Goal: Task Accomplishment & Management: Use online tool/utility

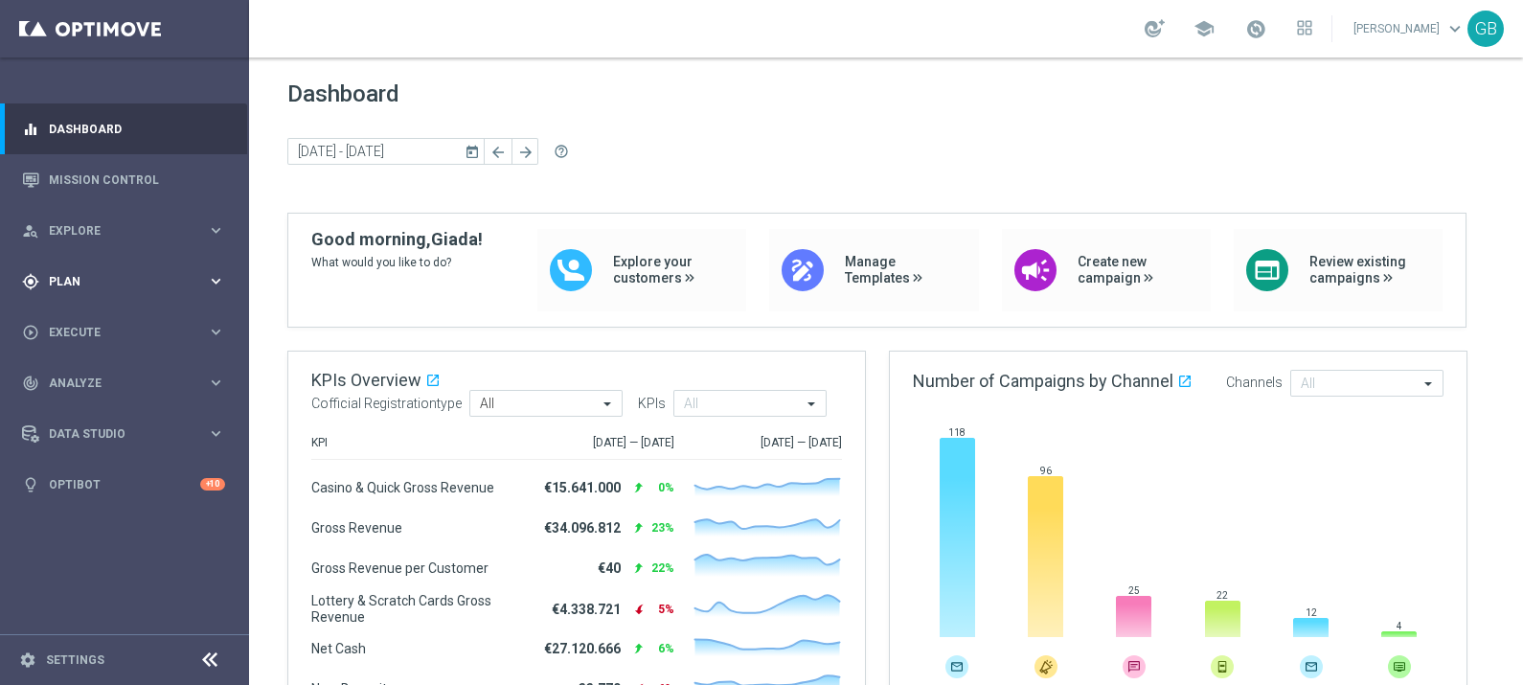
click at [66, 292] on div "gps_fixed Plan keyboard_arrow_right" at bounding box center [123, 281] width 247 height 51
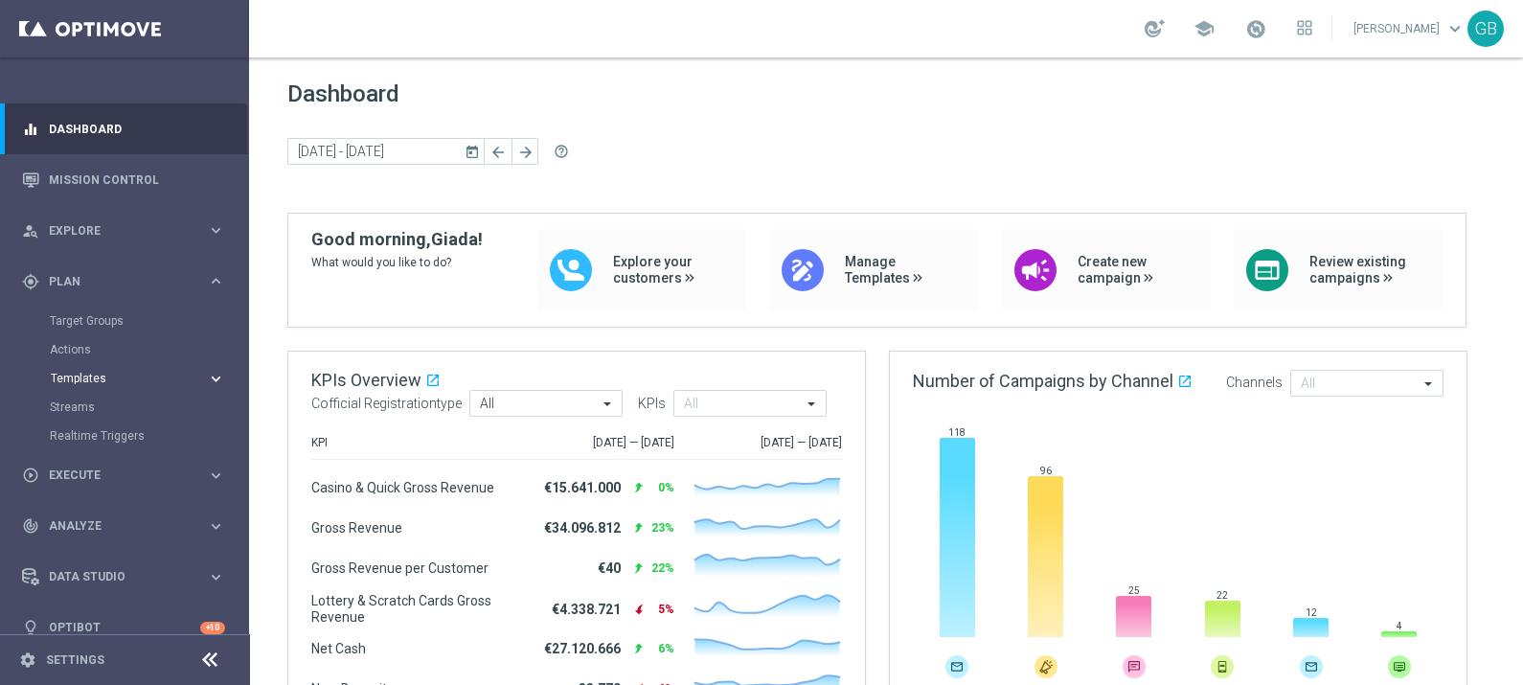
click at [81, 375] on span "Templates" at bounding box center [119, 378] width 137 height 11
click at [93, 403] on link "Optimail" at bounding box center [129, 407] width 140 height 15
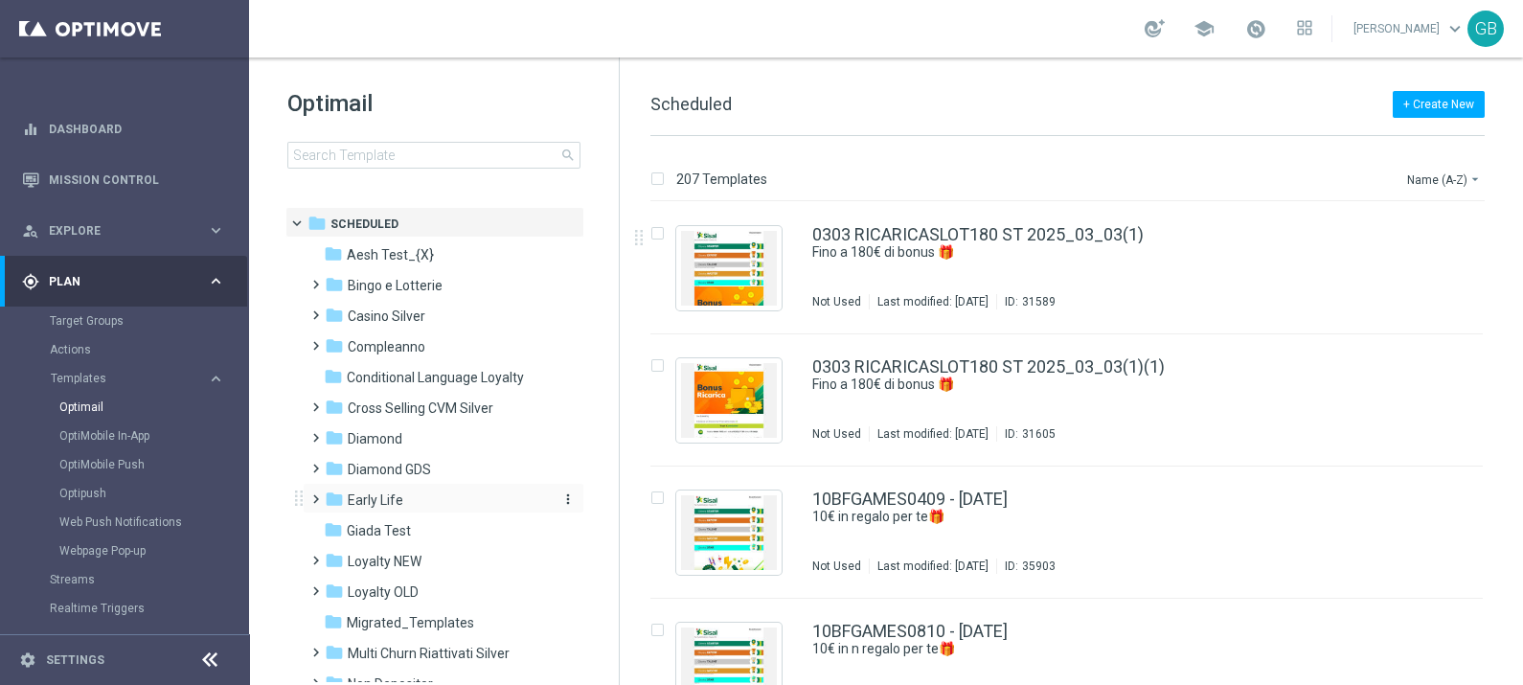
click at [403, 496] on div "folder Early Life" at bounding box center [435, 501] width 220 height 22
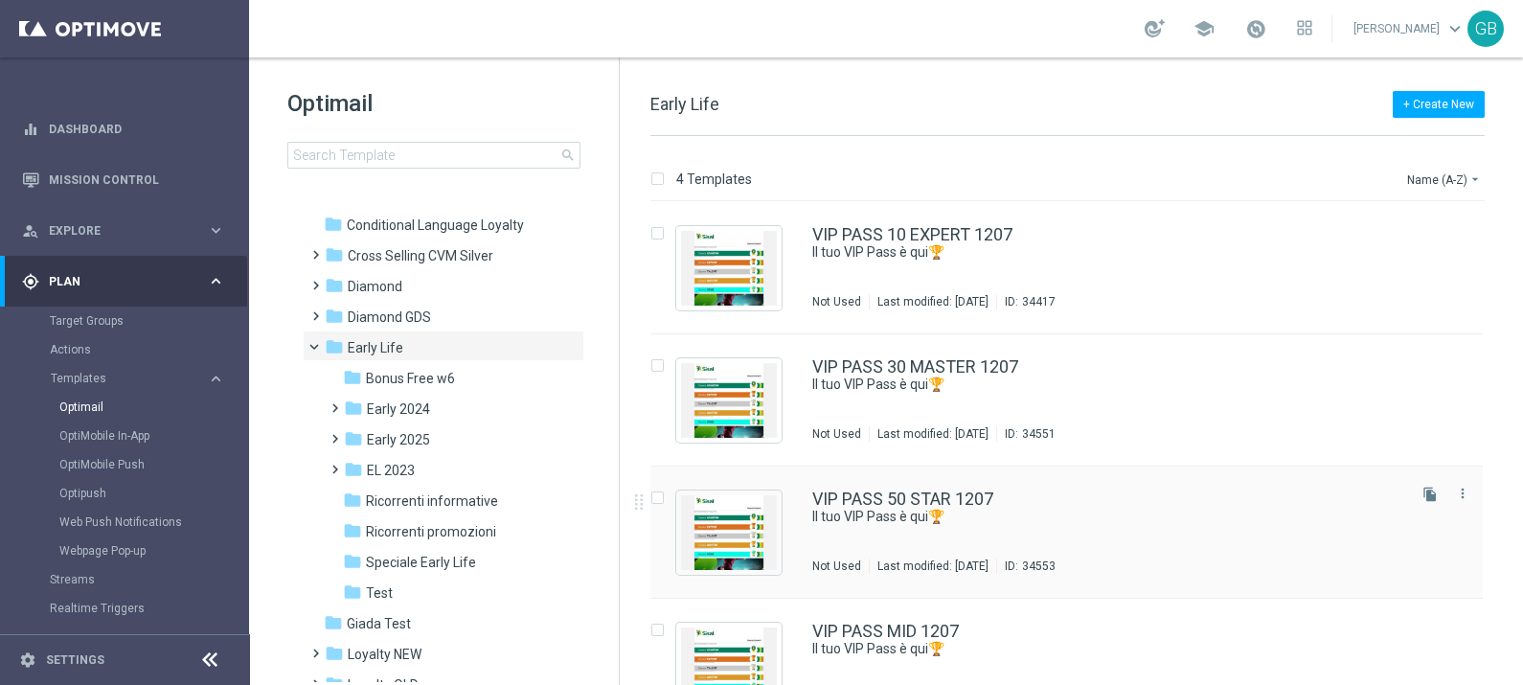
scroll to position [45, 0]
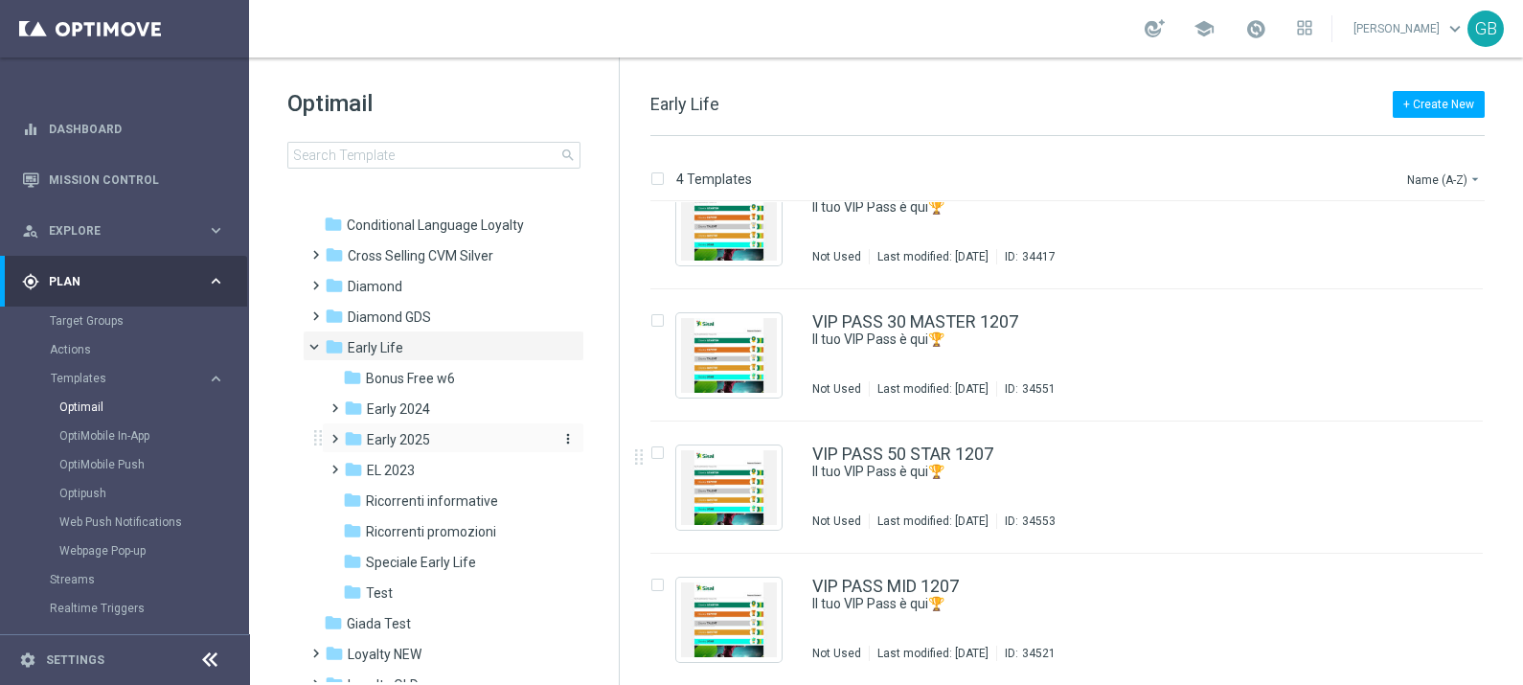
click at [422, 436] on span "Early 2025" at bounding box center [398, 439] width 63 height 17
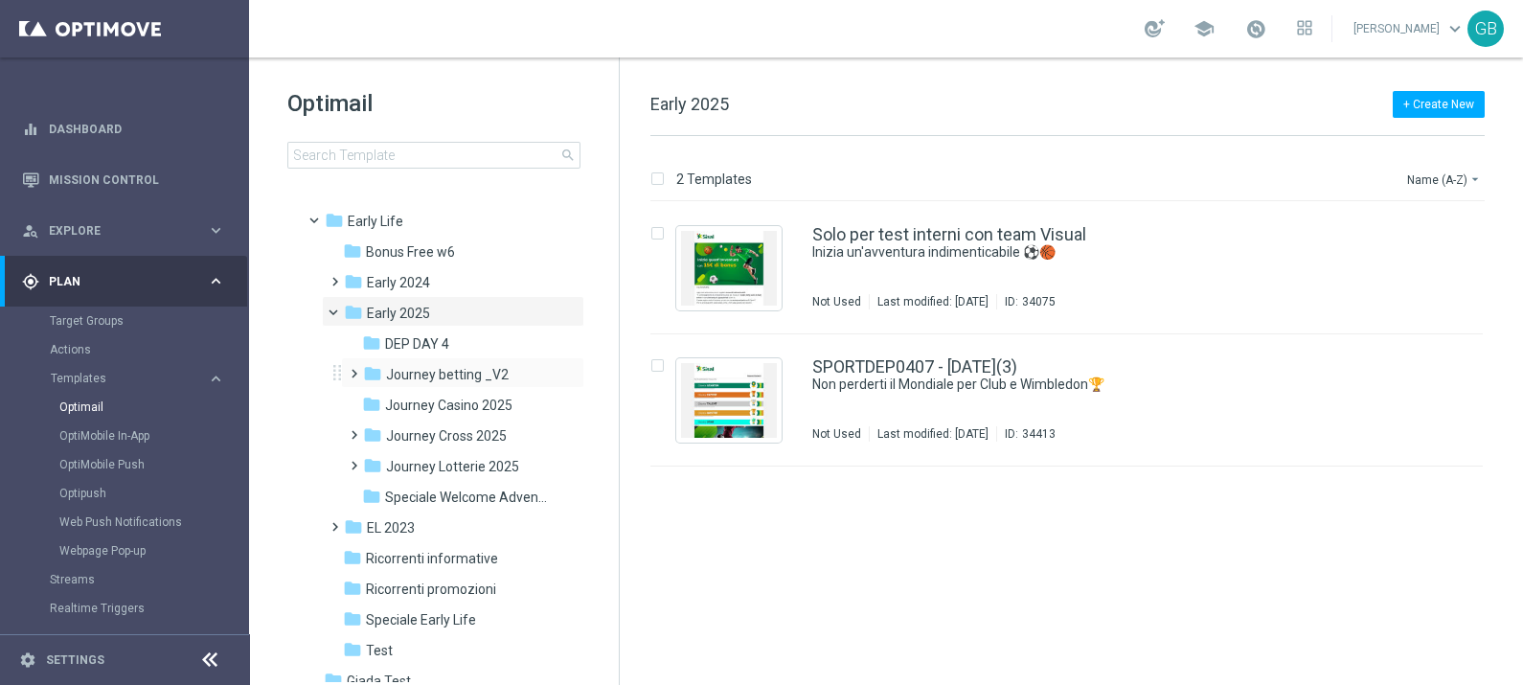
scroll to position [298, 0]
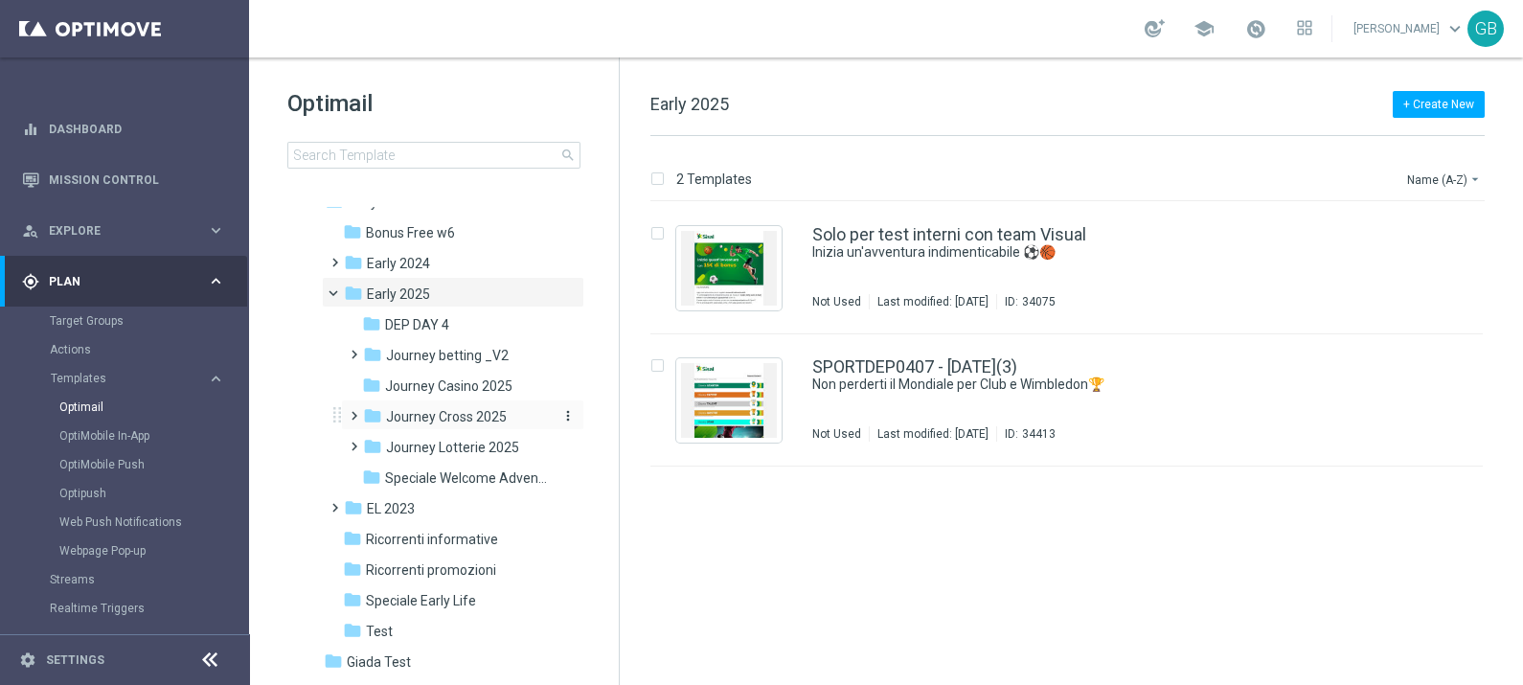
click at [441, 418] on span "Journey Cross 2025" at bounding box center [446, 416] width 121 height 17
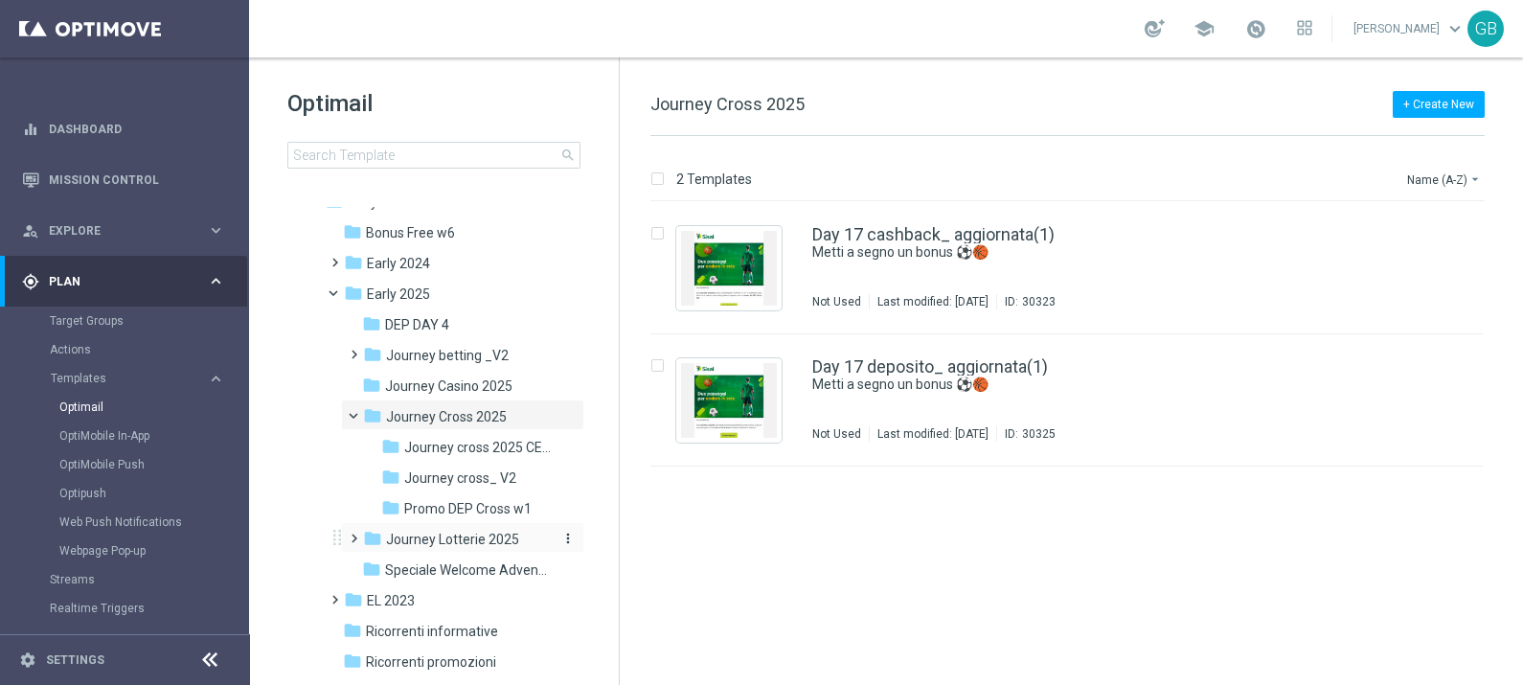
click at [424, 541] on span "Journey Lotterie 2025" at bounding box center [452, 539] width 133 height 17
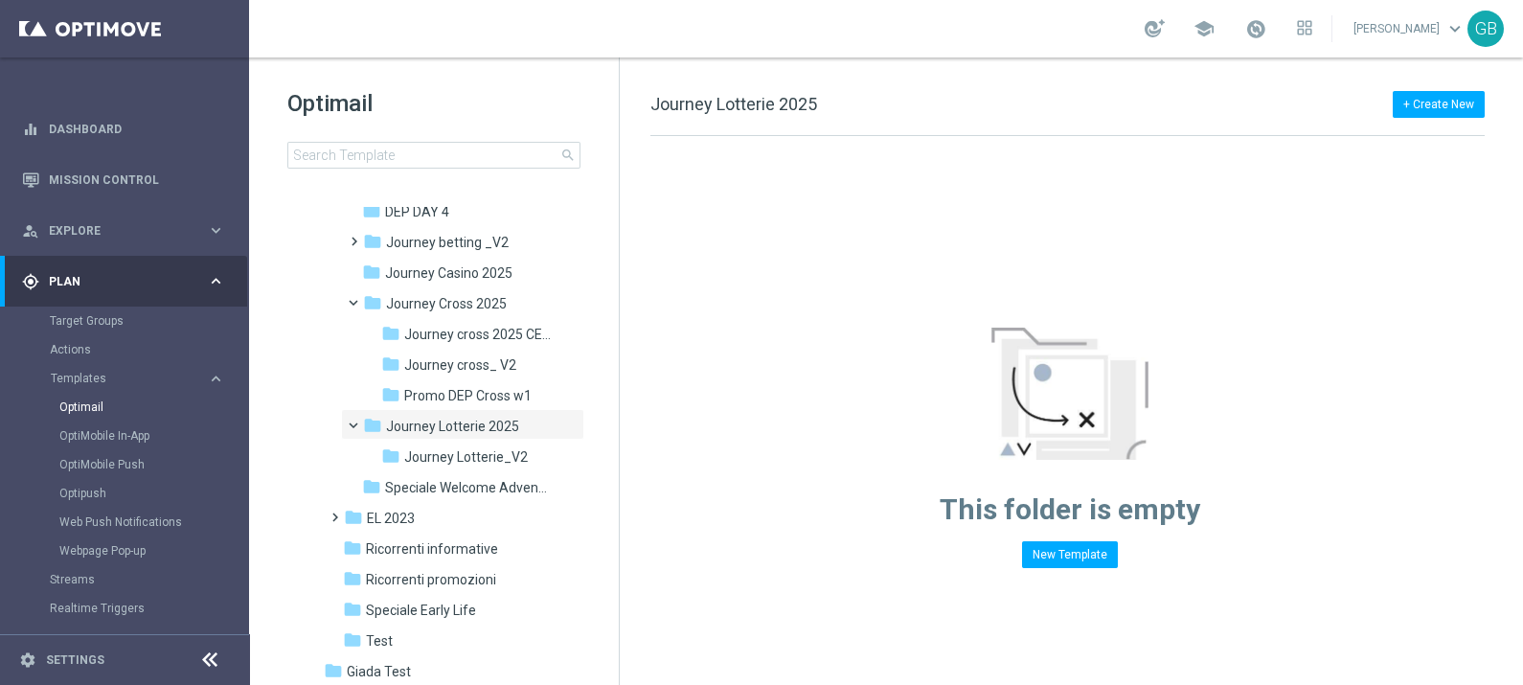
scroll to position [410, 0]
click at [446, 457] on span "Journey Lotterie_V2" at bounding box center [466, 457] width 124 height 17
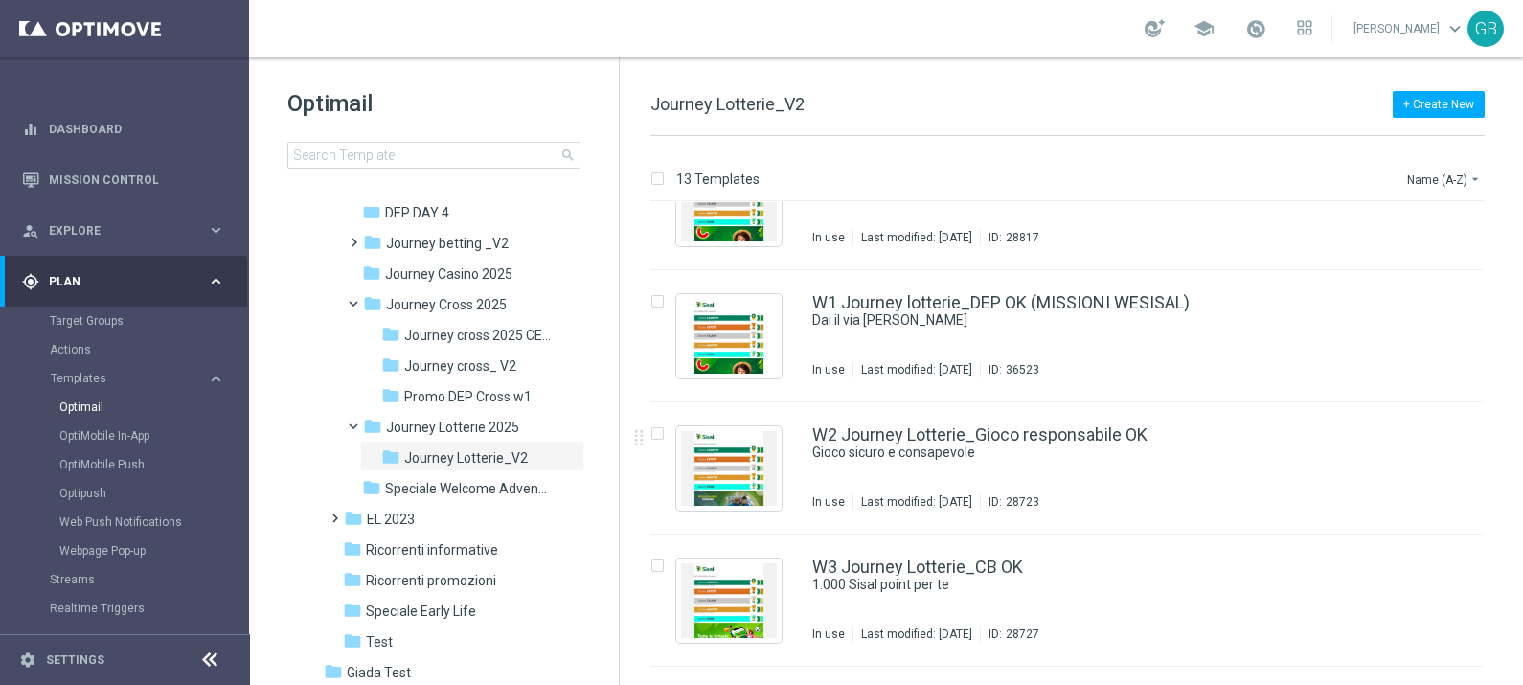
scroll to position [64, 0]
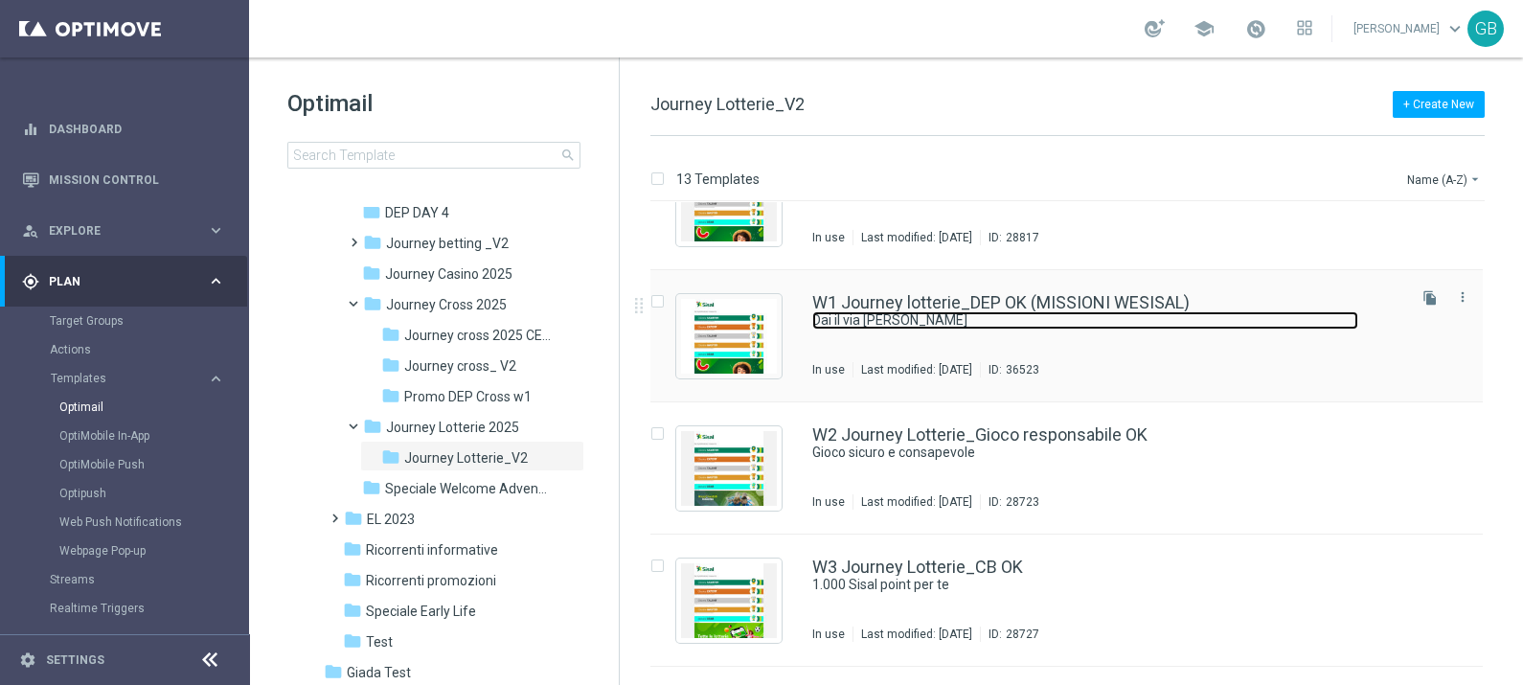
click at [1040, 325] on link "Dai il via [PERSON_NAME]" at bounding box center [1085, 320] width 546 height 18
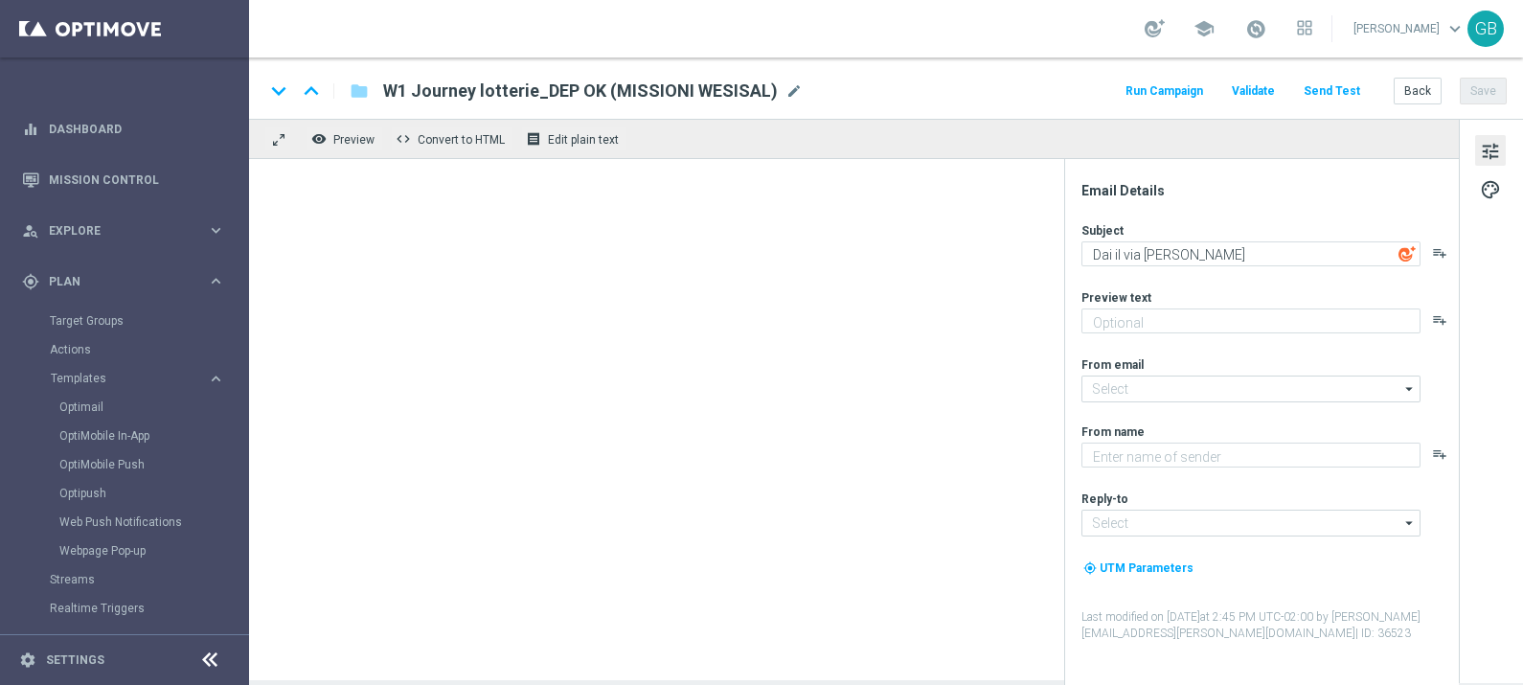
type textarea "Fino a 10€ di bonus"
type input "[EMAIL_ADDRESS][DOMAIN_NAME]"
type textarea "Sisal"
type input "[EMAIL_ADDRESS][DOMAIN_NAME]"
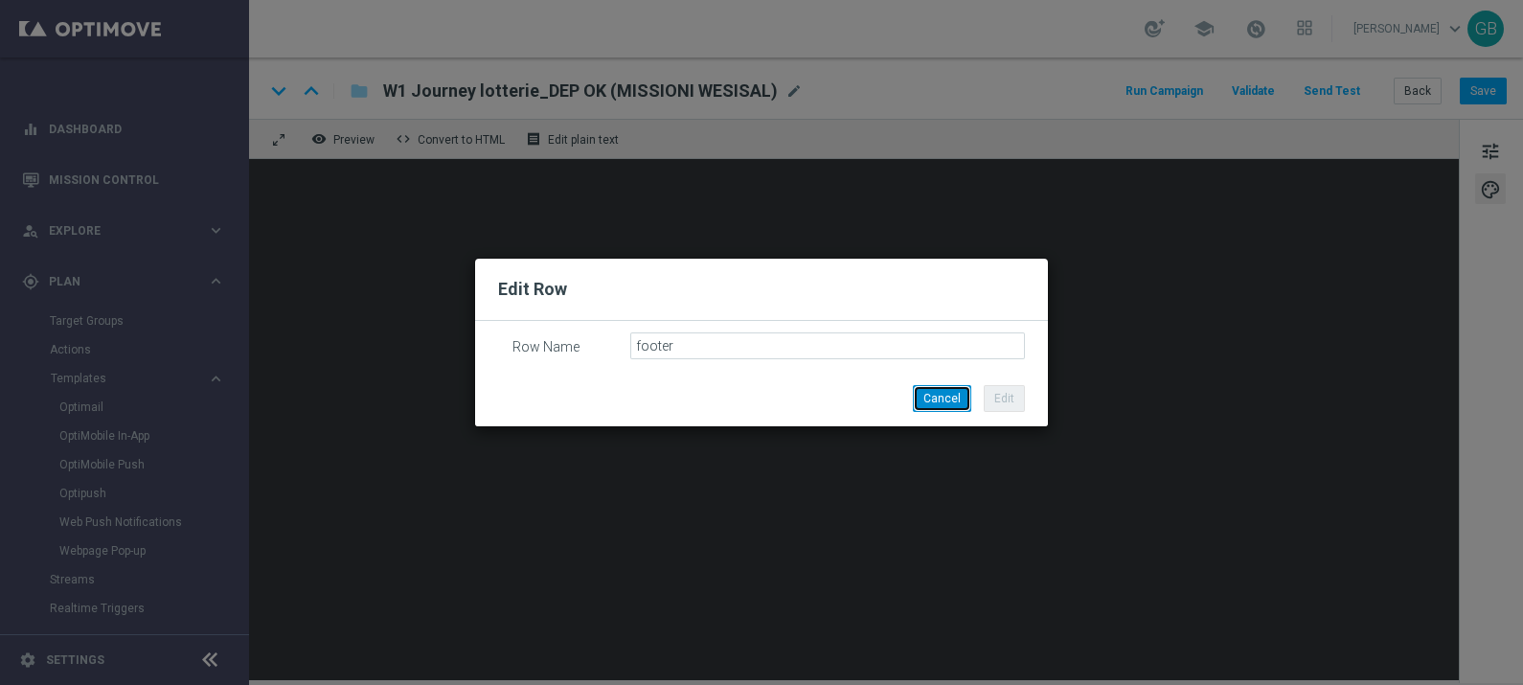
click at [929, 398] on button "Cancel" at bounding box center [942, 398] width 58 height 27
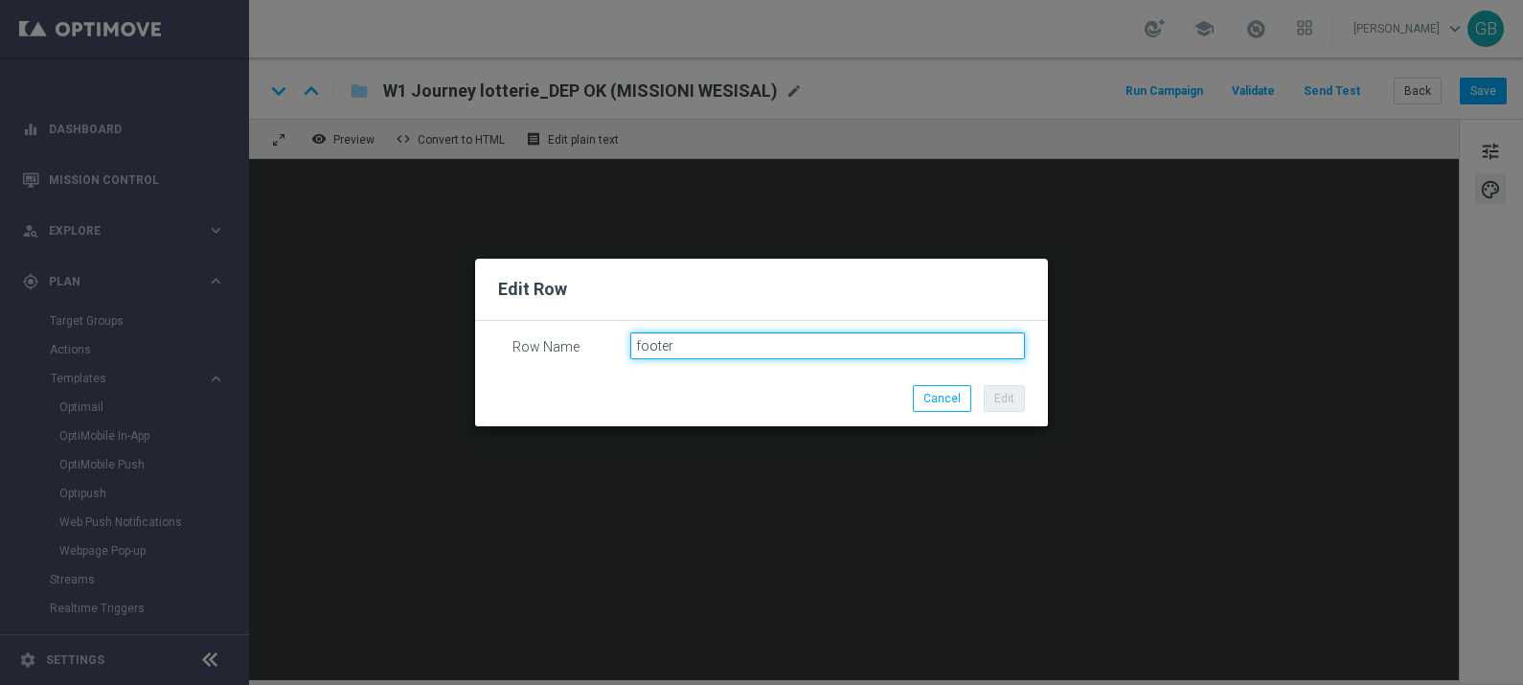
click at [859, 354] on input "footer" at bounding box center [828, 345] width 396 height 27
type input "footer"
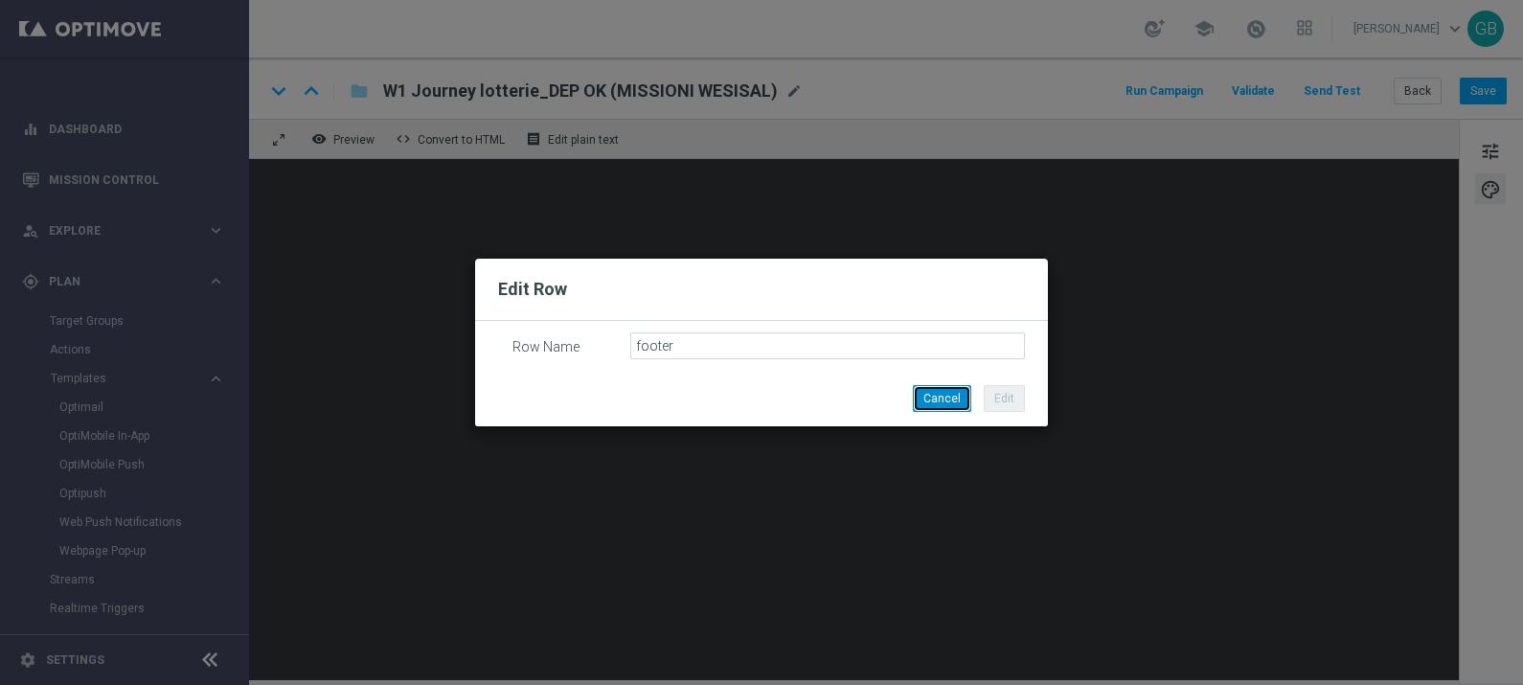
click at [944, 395] on button "Cancel" at bounding box center [942, 398] width 58 height 27
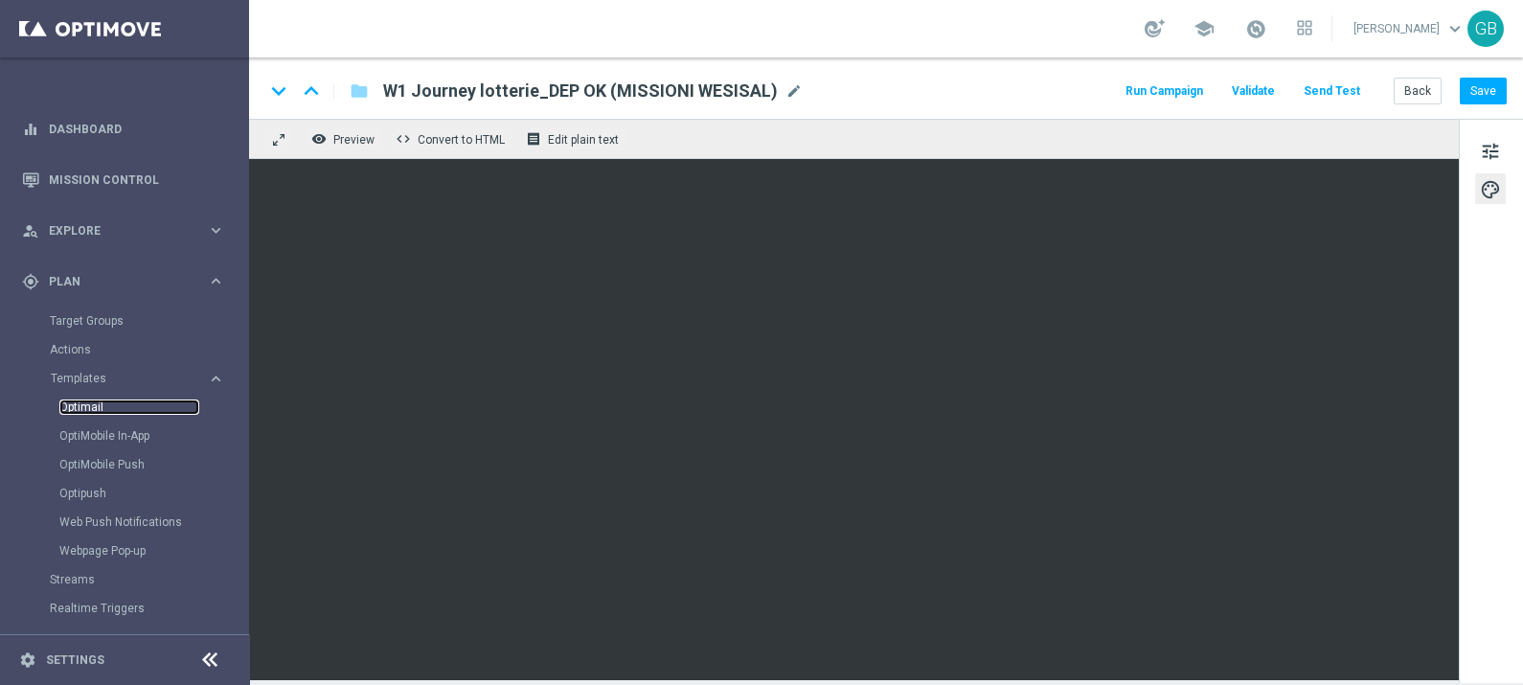
click at [92, 402] on link "Optimail" at bounding box center [129, 407] width 140 height 15
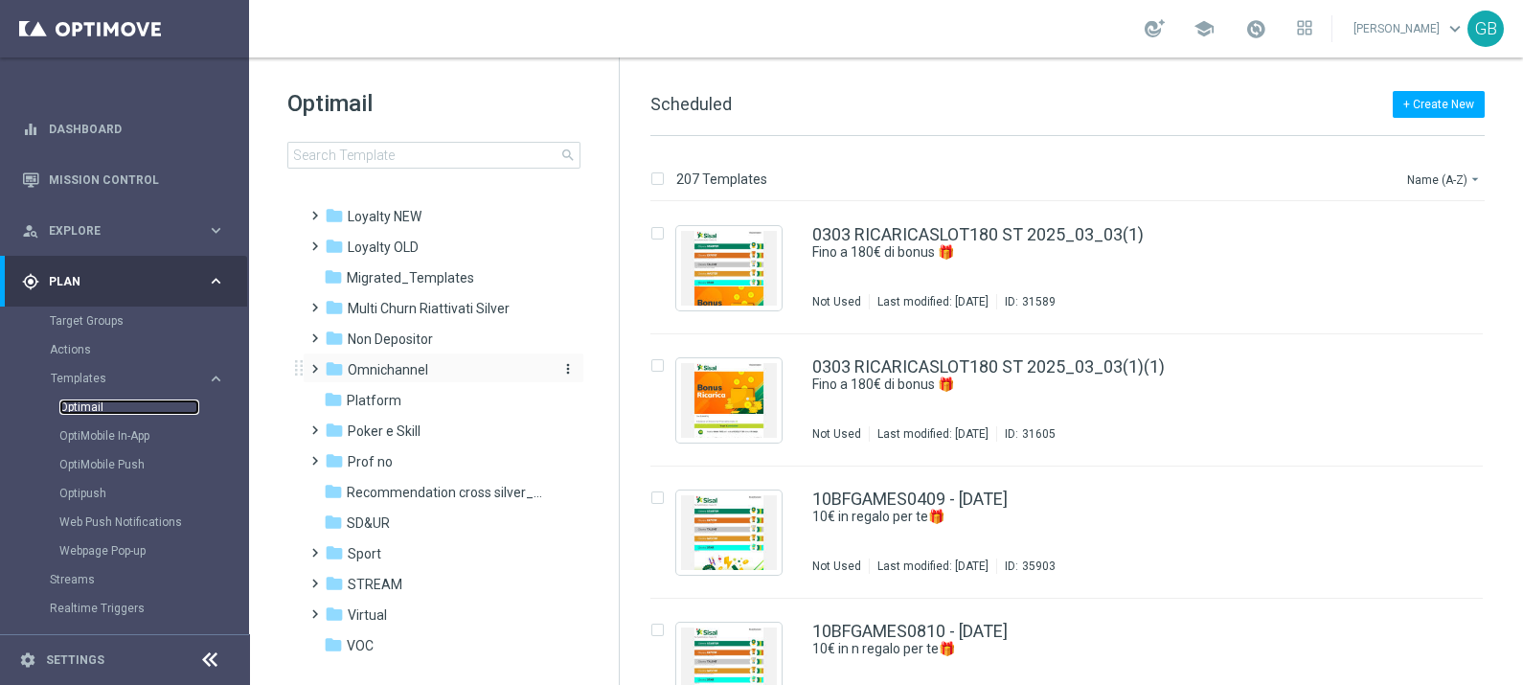
scroll to position [344, 0]
click at [362, 491] on span "Recommendation cross silver_{X}" at bounding box center [445, 493] width 197 height 17
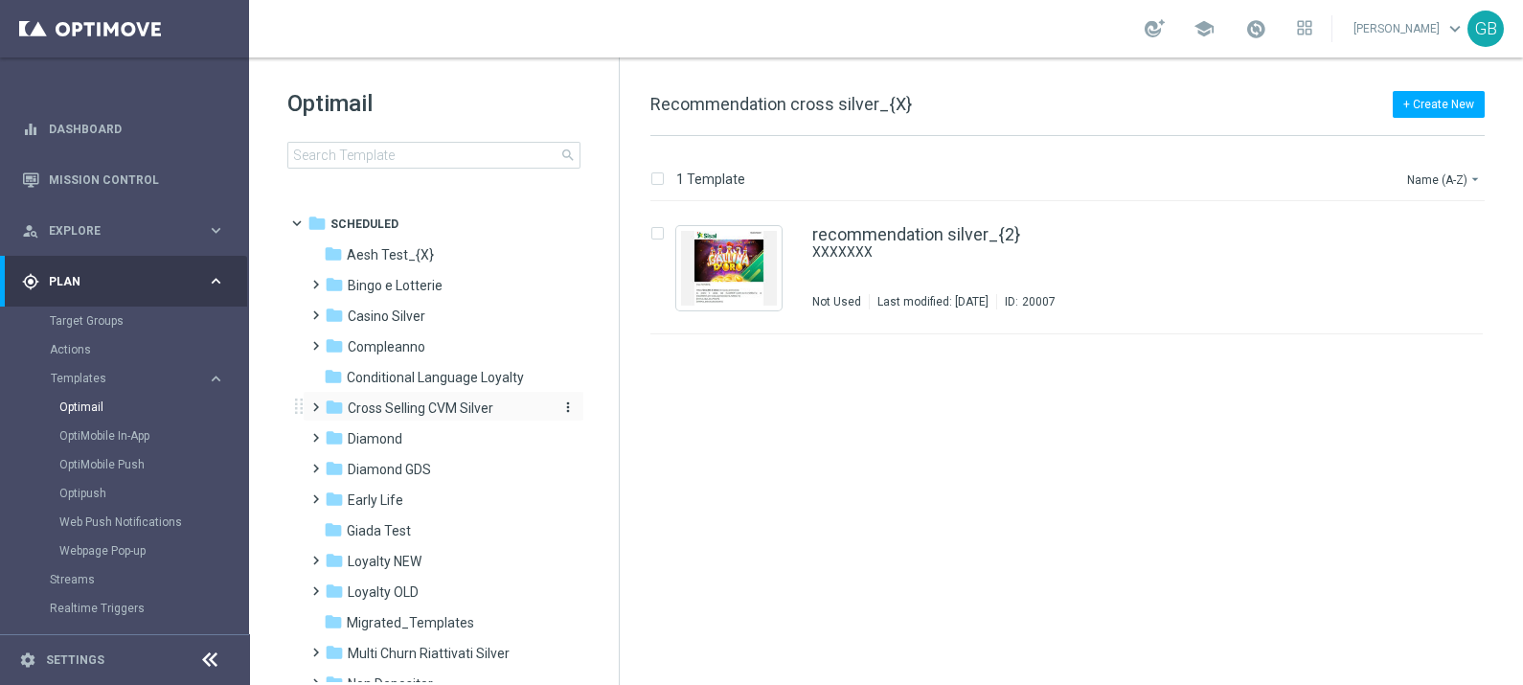
click at [395, 405] on span "Cross Selling CVM Silver" at bounding box center [421, 408] width 146 height 17
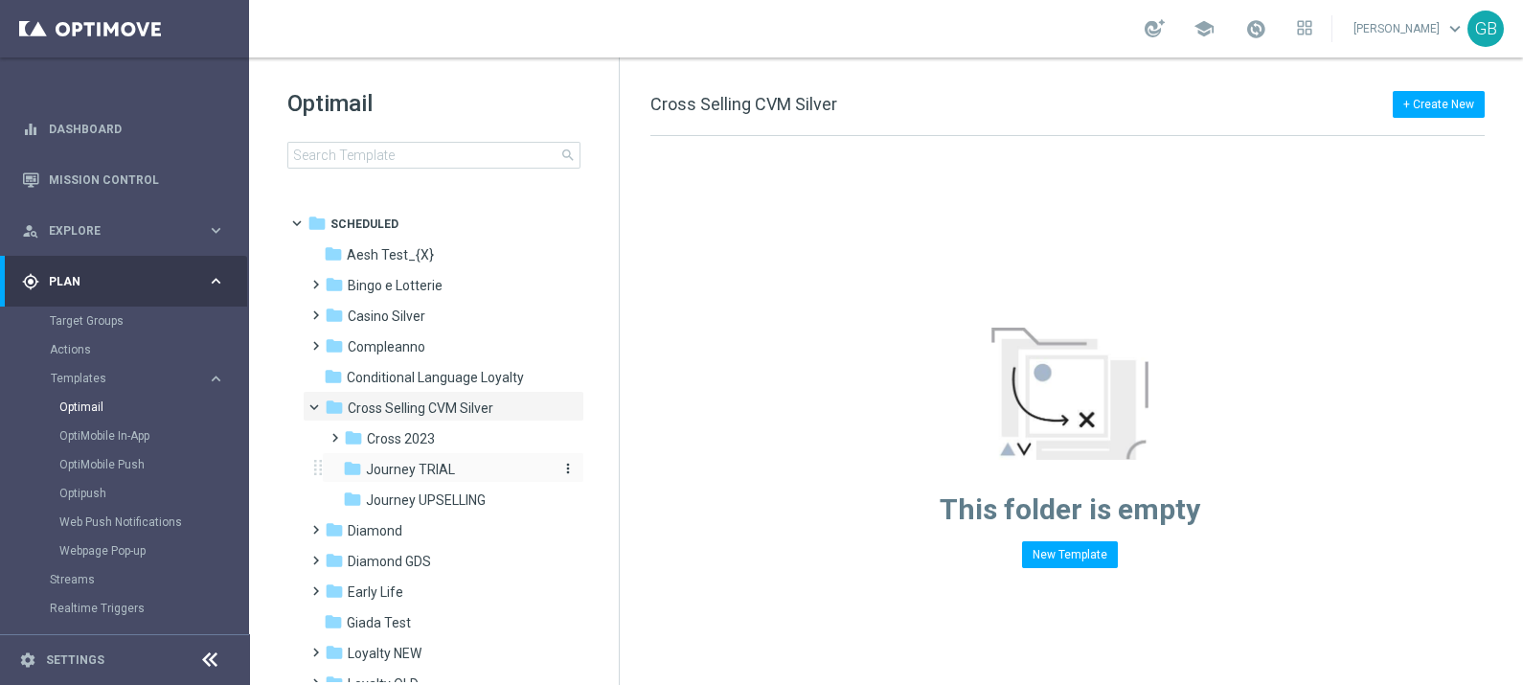
click at [450, 466] on span "Journey TRIAL" at bounding box center [410, 469] width 89 height 17
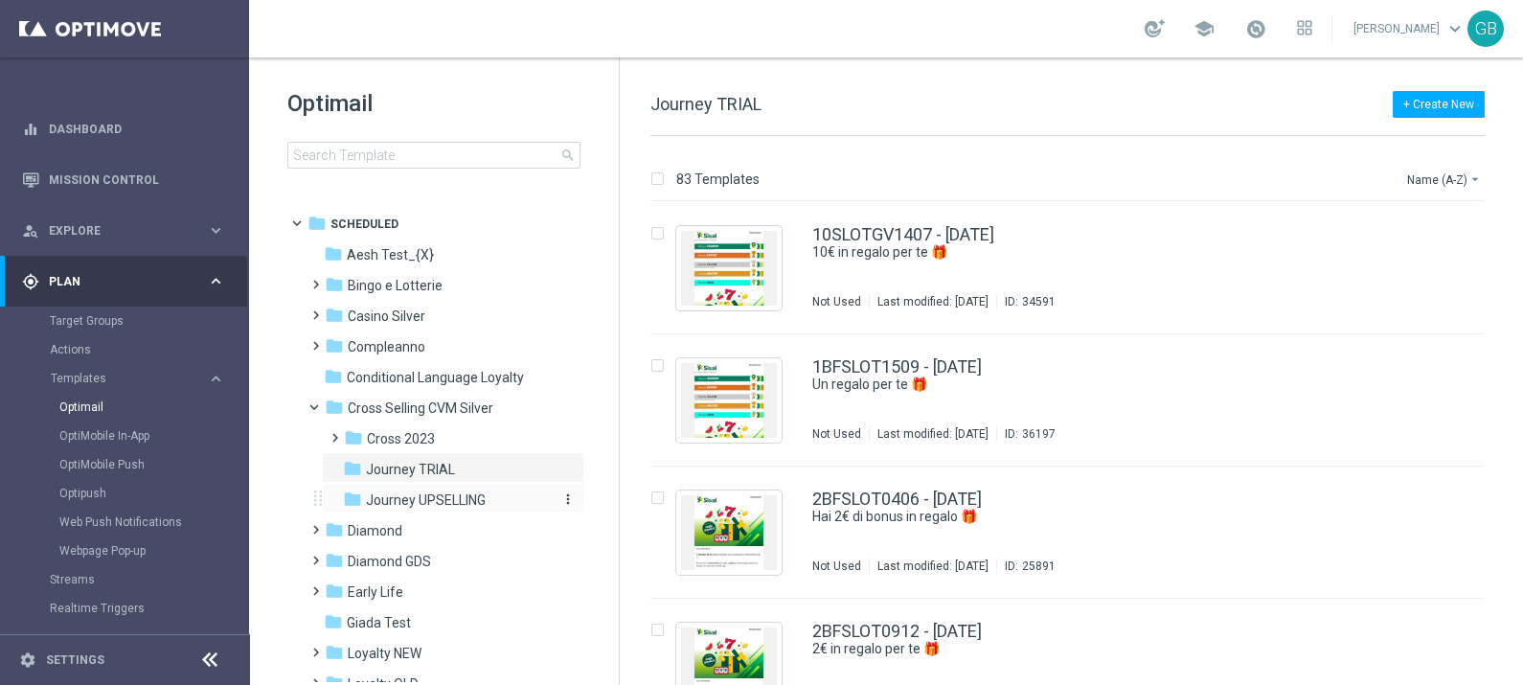
click at [460, 499] on span "Journey UPSELLING" at bounding box center [426, 499] width 120 height 17
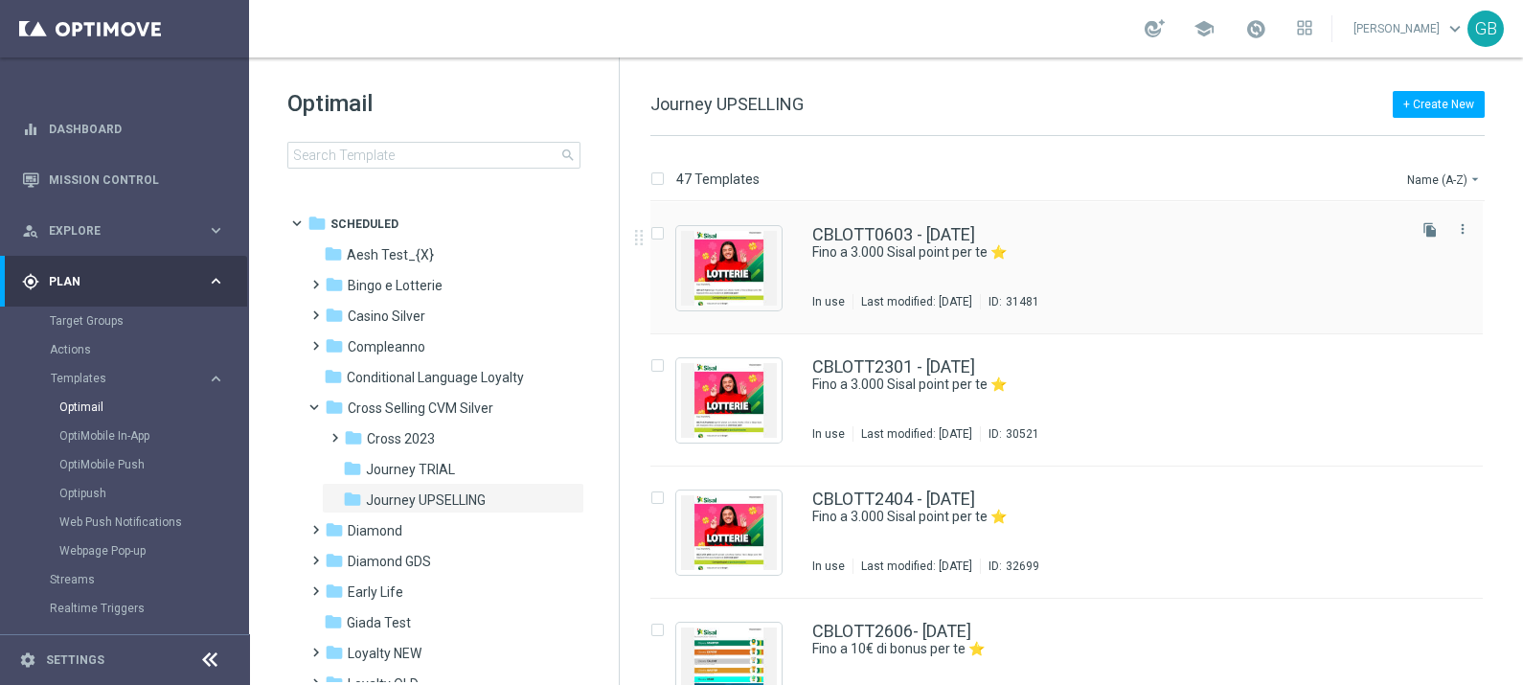
click at [1040, 267] on div "CBLOTT0603 - [DATE] Fino a 3.000 Sisal point per te ⭐ In use Last modified: [DA…" at bounding box center [1107, 267] width 590 height 83
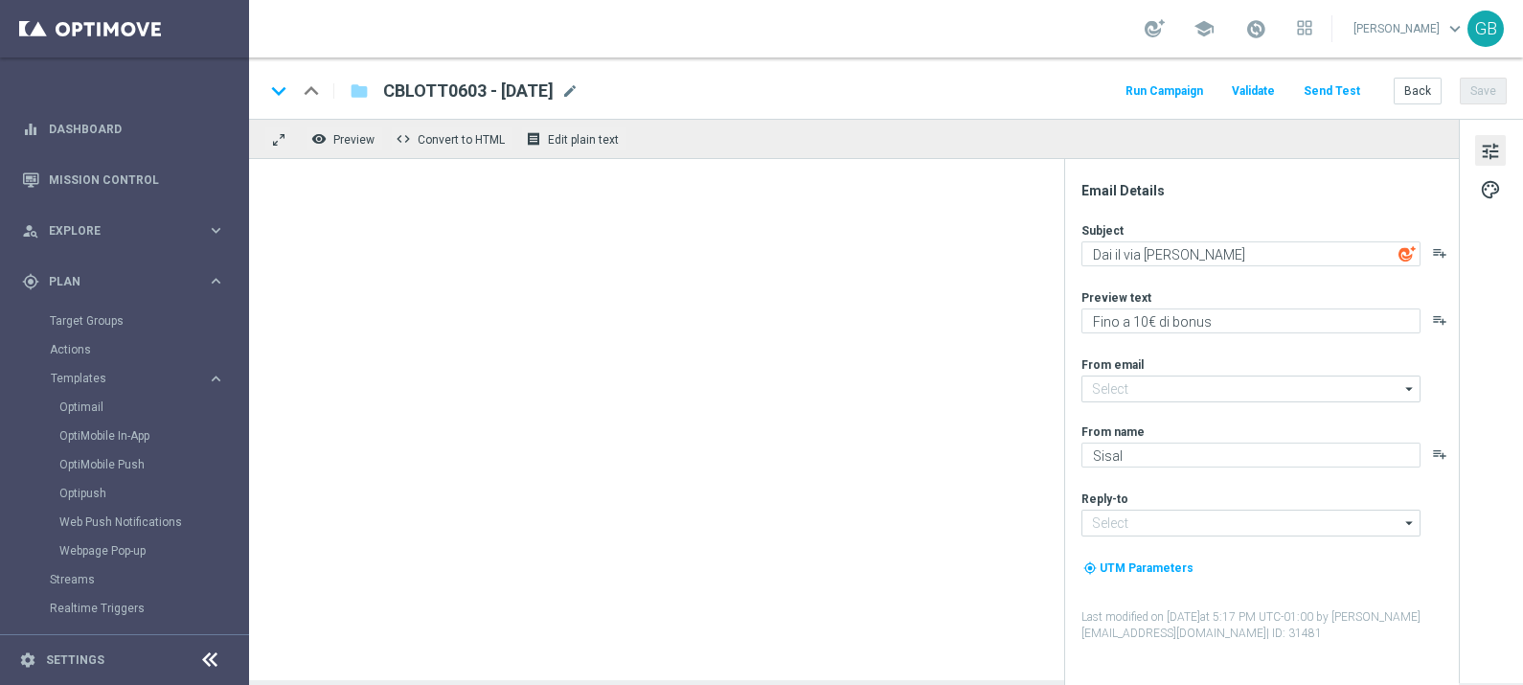
type textarea "Fino a 3.000 Sisal point per te ⭐"
type textarea "Scopri la nuova promozione"
type input "[EMAIL_ADDRESS][DOMAIN_NAME]"
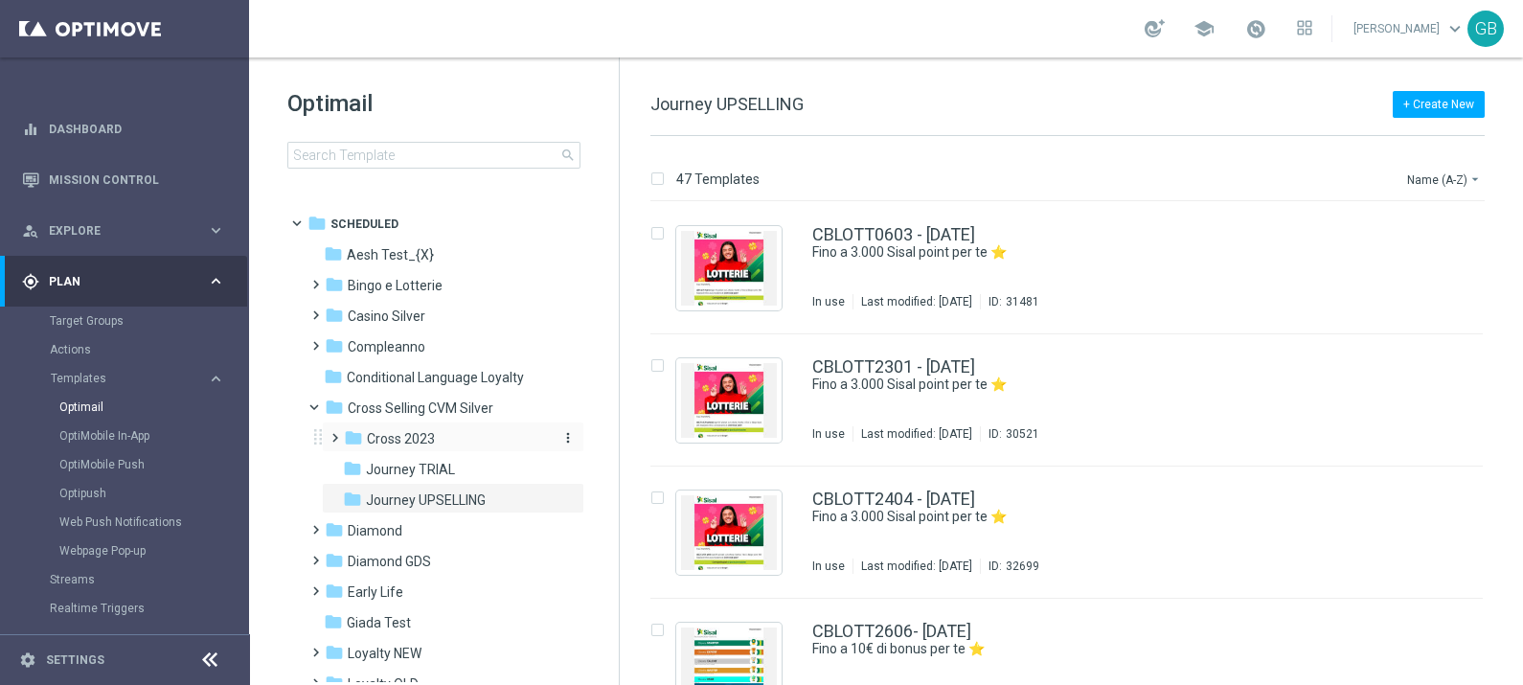
click at [424, 436] on span "Cross 2023" at bounding box center [401, 438] width 68 height 17
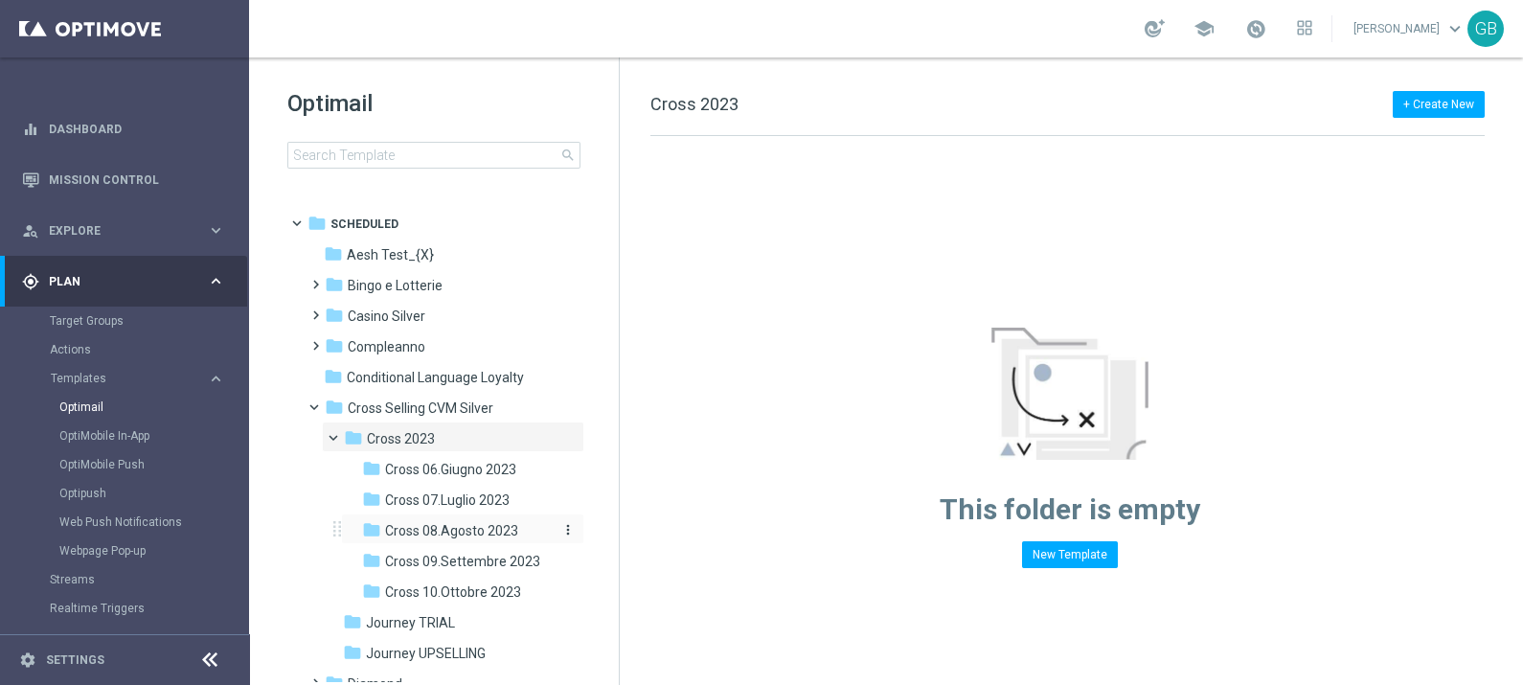
click at [463, 530] on span "Cross 08.Agosto 2023" at bounding box center [451, 530] width 133 height 17
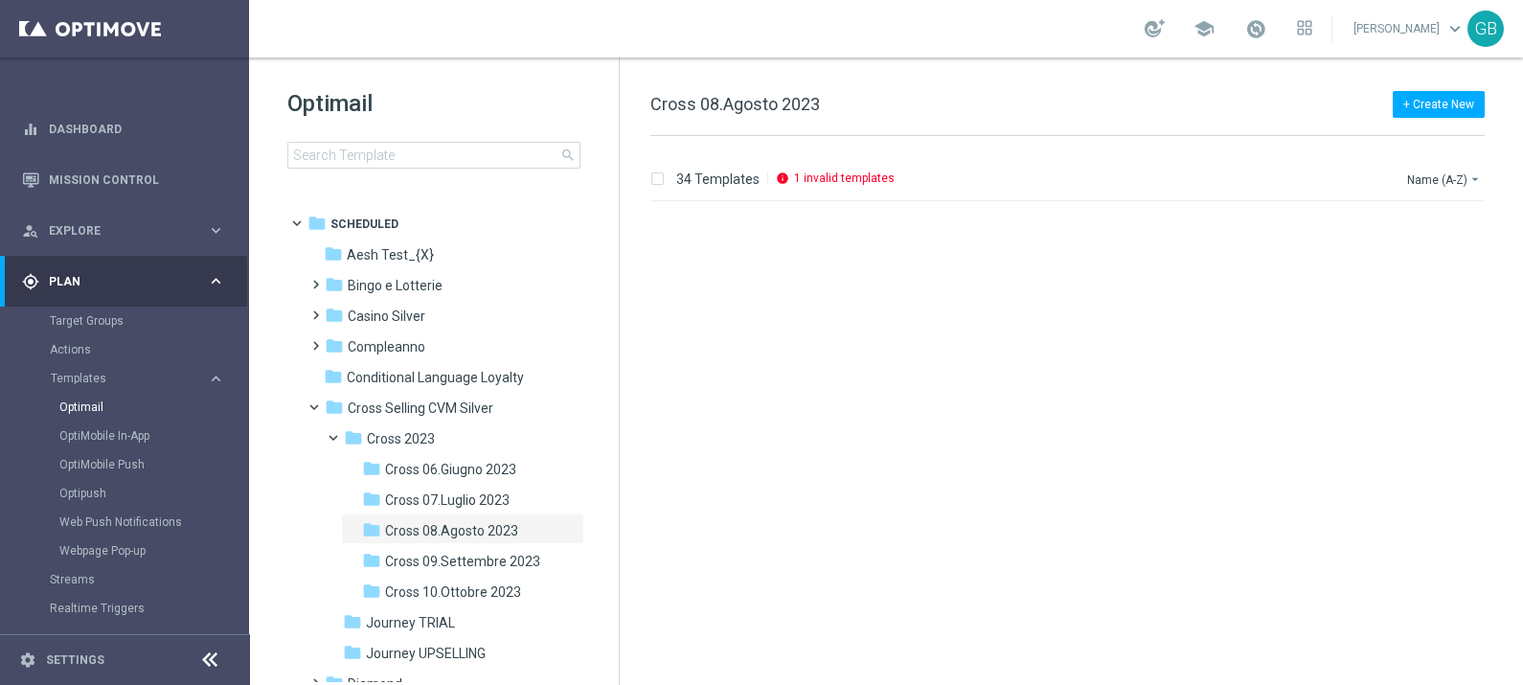
scroll to position [1489, 0]
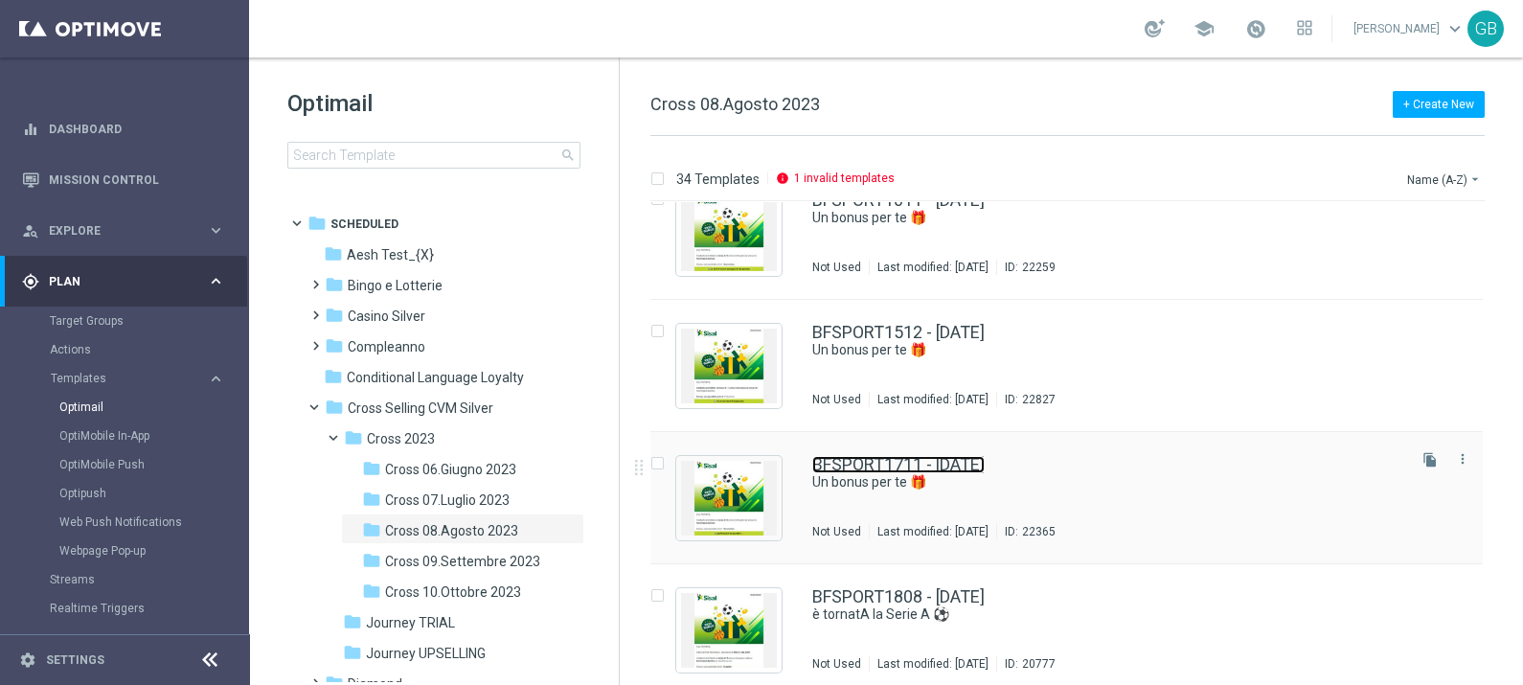
click at [873, 462] on link "BFSPORT1711 - [DATE]" at bounding box center [898, 464] width 172 height 17
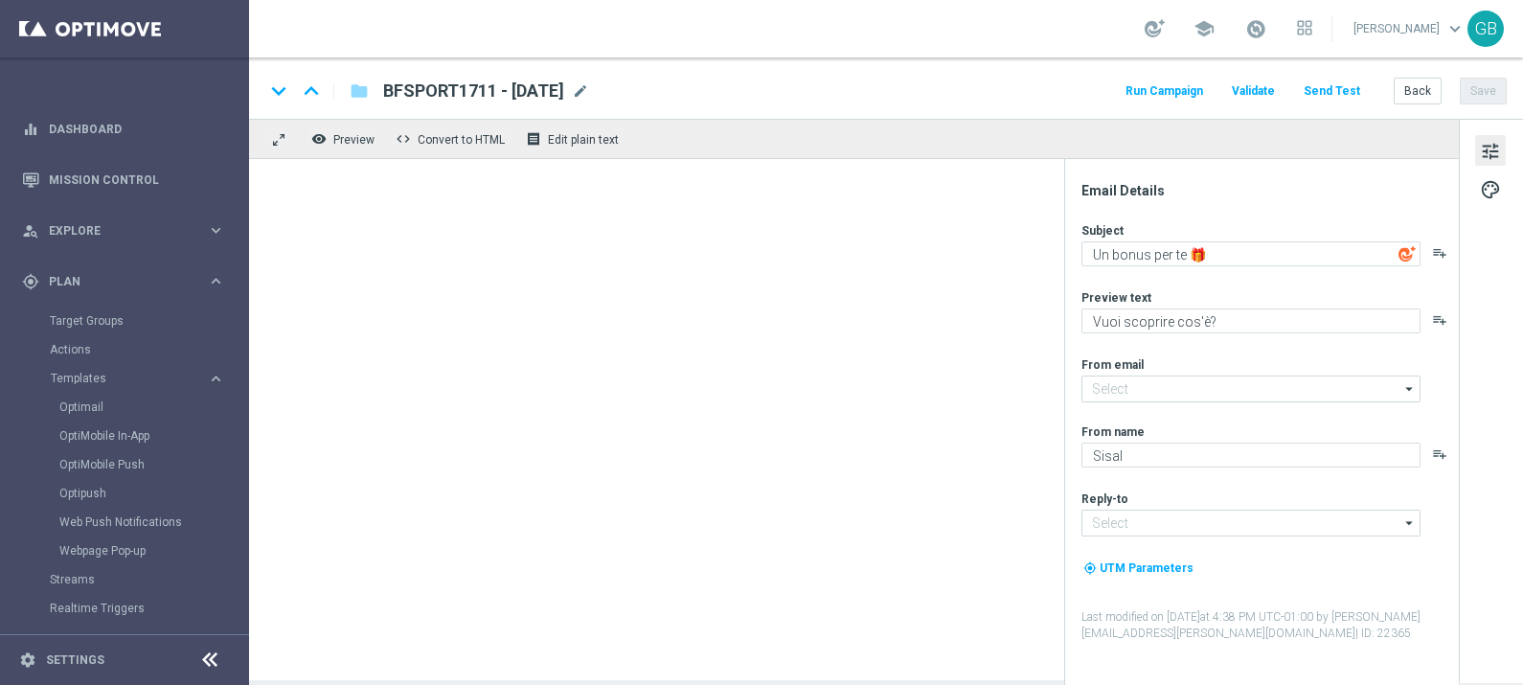
type input "[EMAIL_ADDRESS][DOMAIN_NAME]"
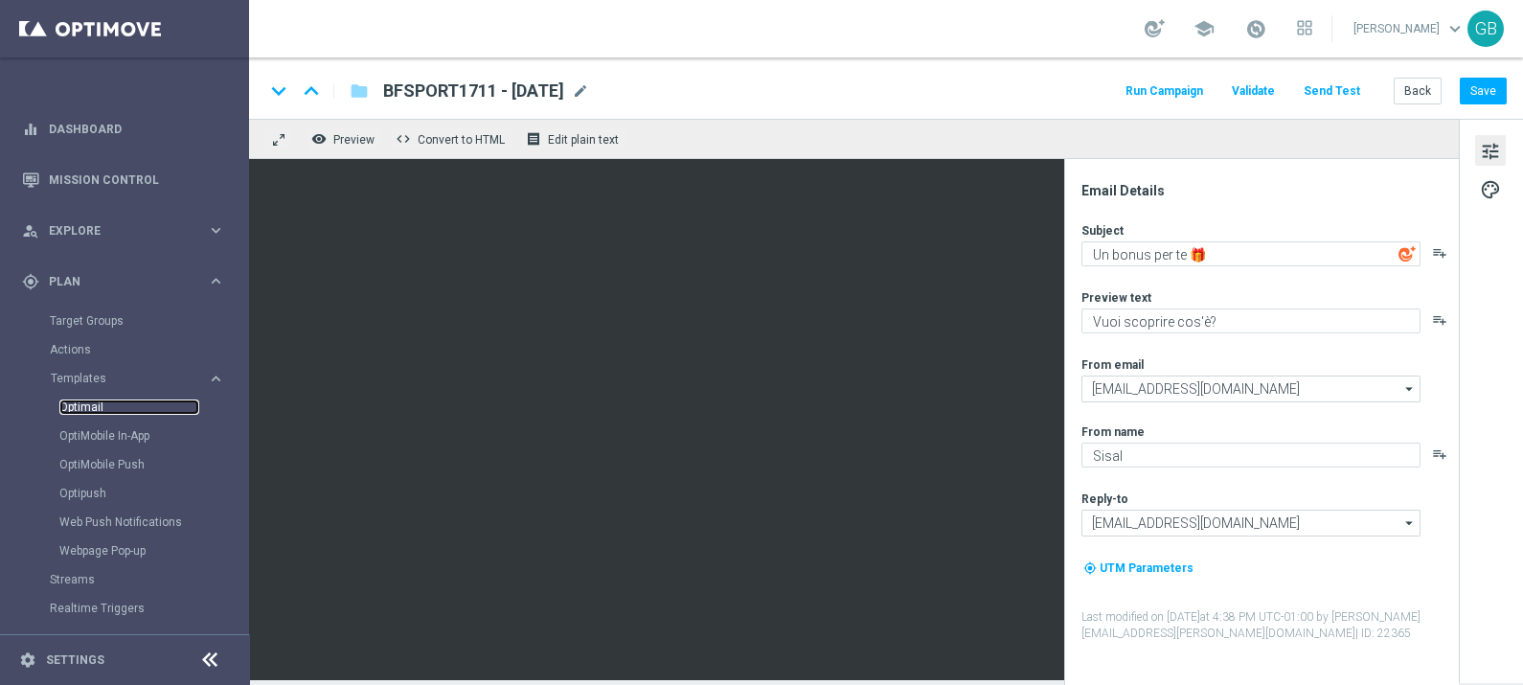
click at [89, 401] on link "Optimail" at bounding box center [129, 407] width 140 height 15
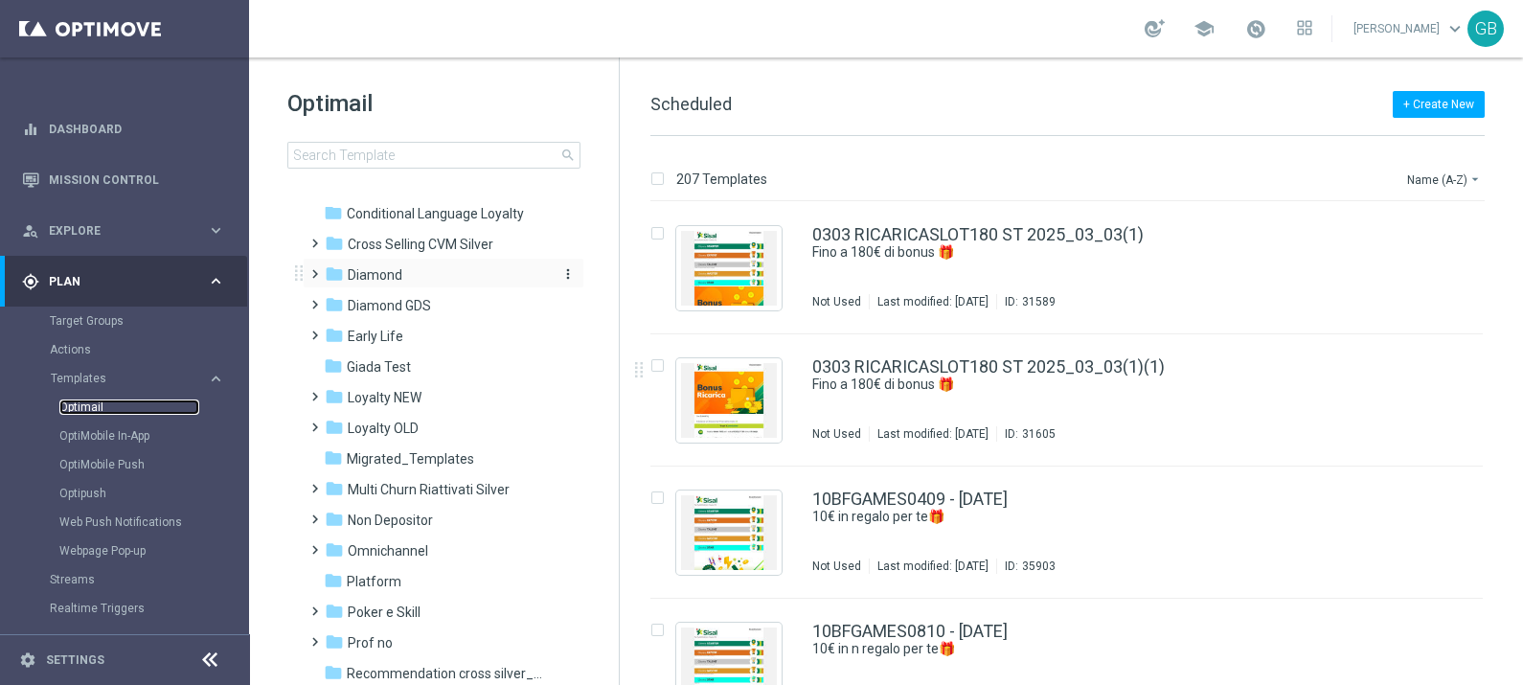
scroll to position [128, 0]
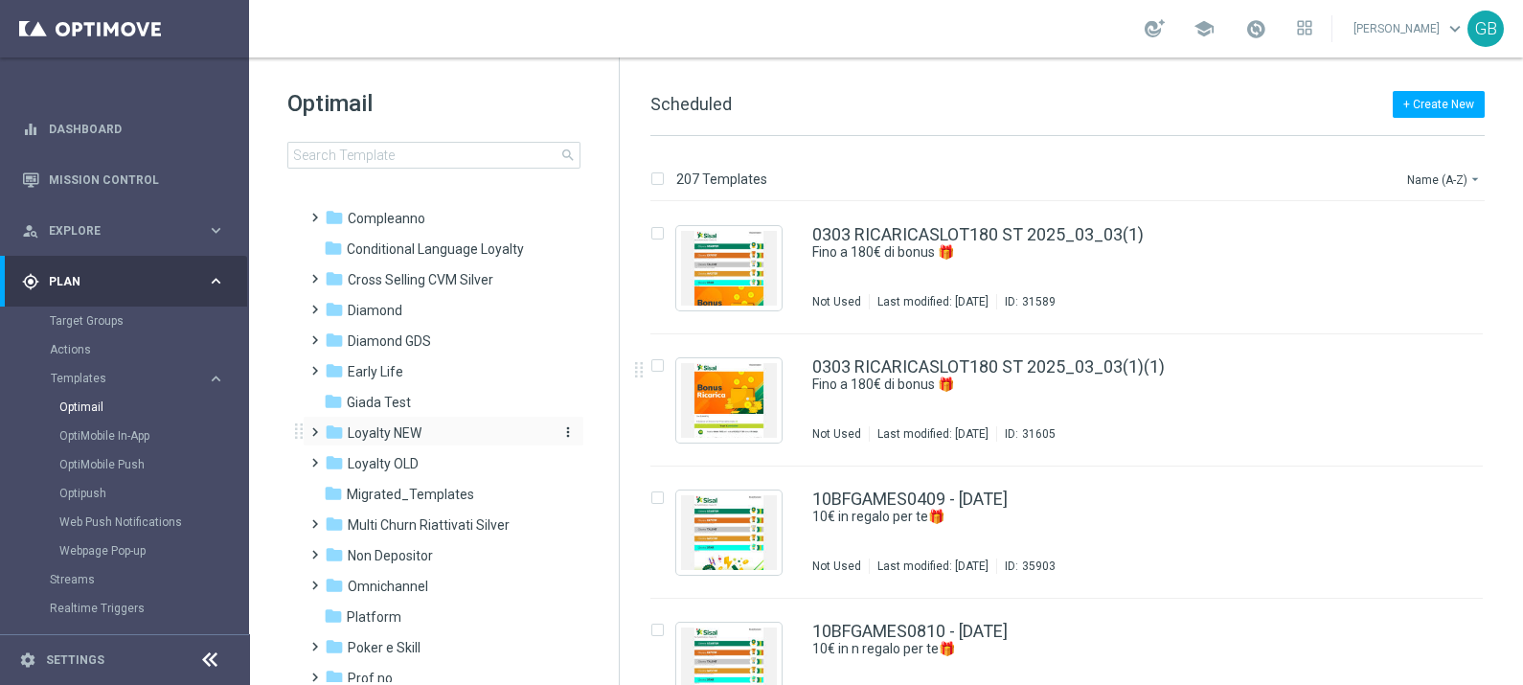
click at [378, 433] on span "Loyalty NEW" at bounding box center [385, 432] width 74 height 17
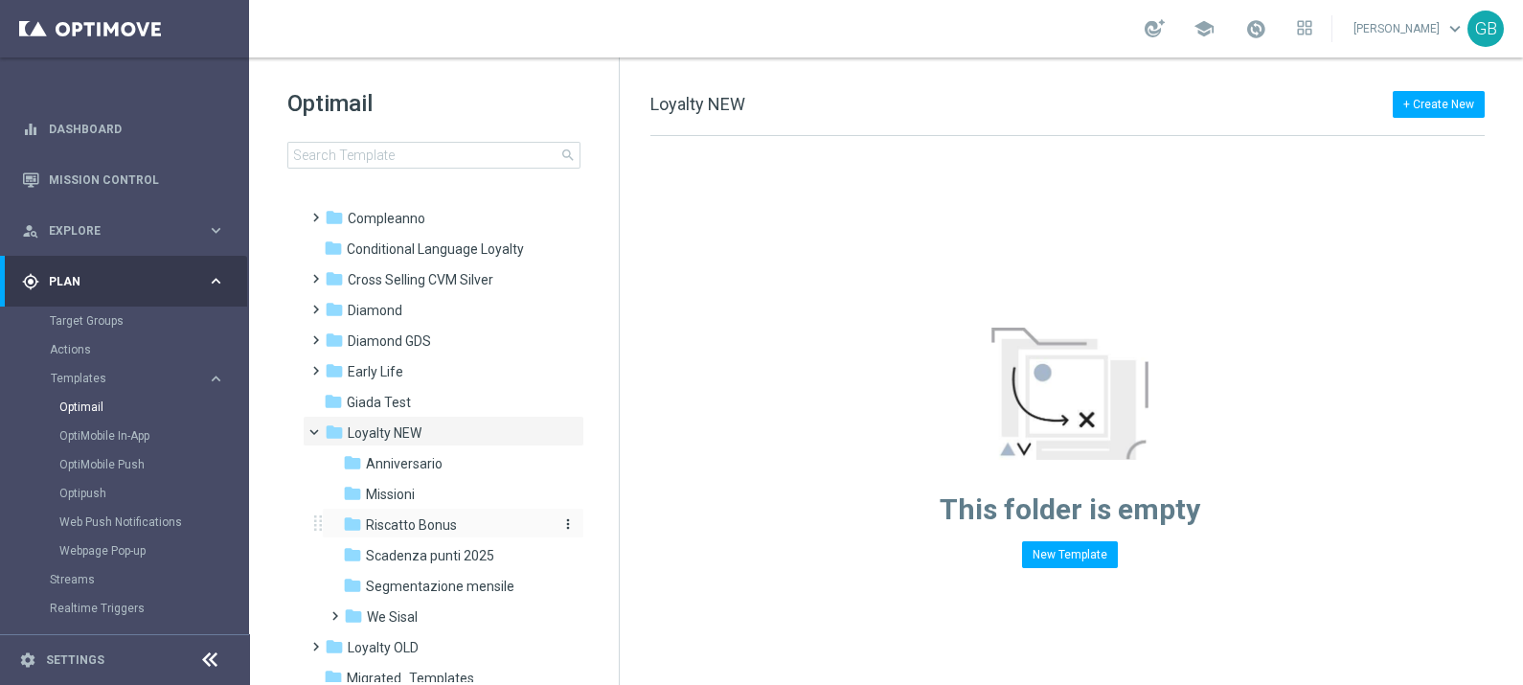
click at [423, 516] on span "Riscatto Bonus" at bounding box center [411, 524] width 91 height 17
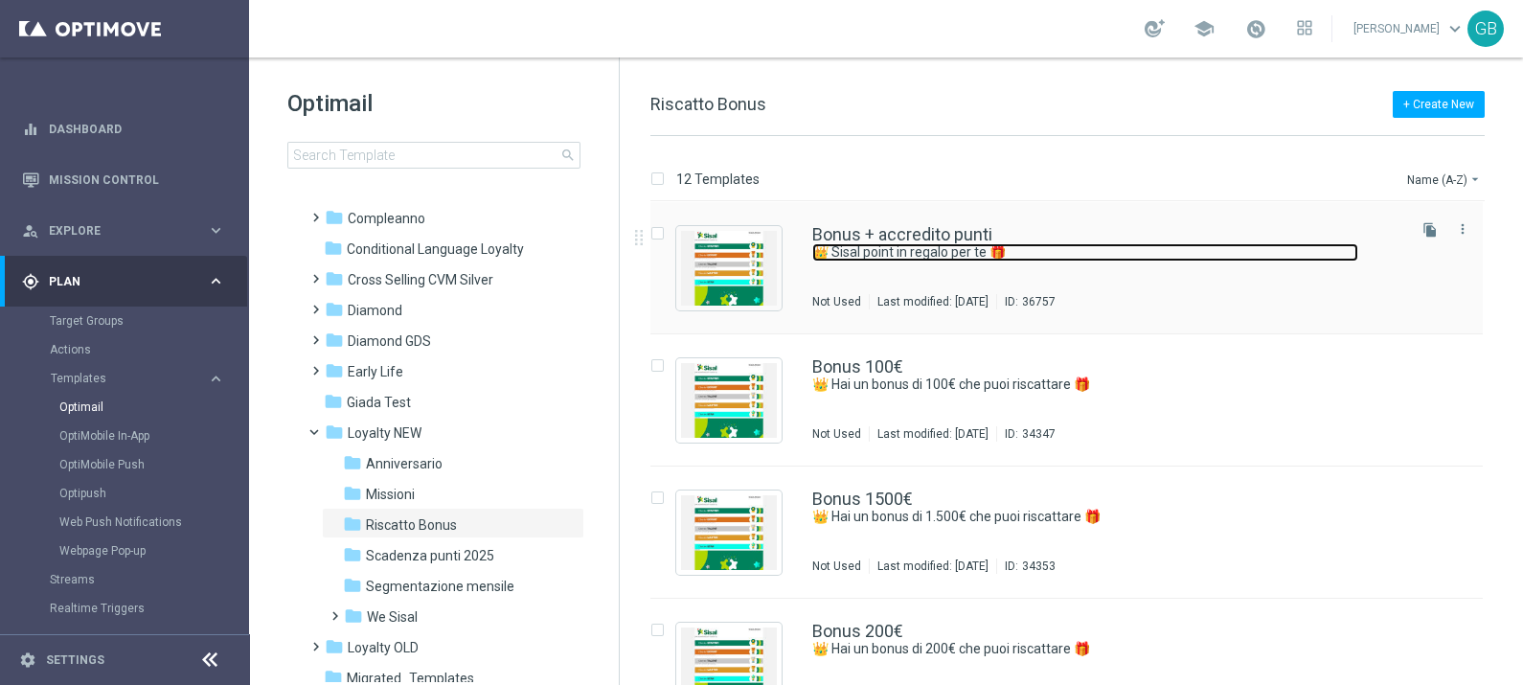
click at [1073, 249] on link "👑 Sisal point in regalo per te 🎁" at bounding box center [1085, 252] width 546 height 18
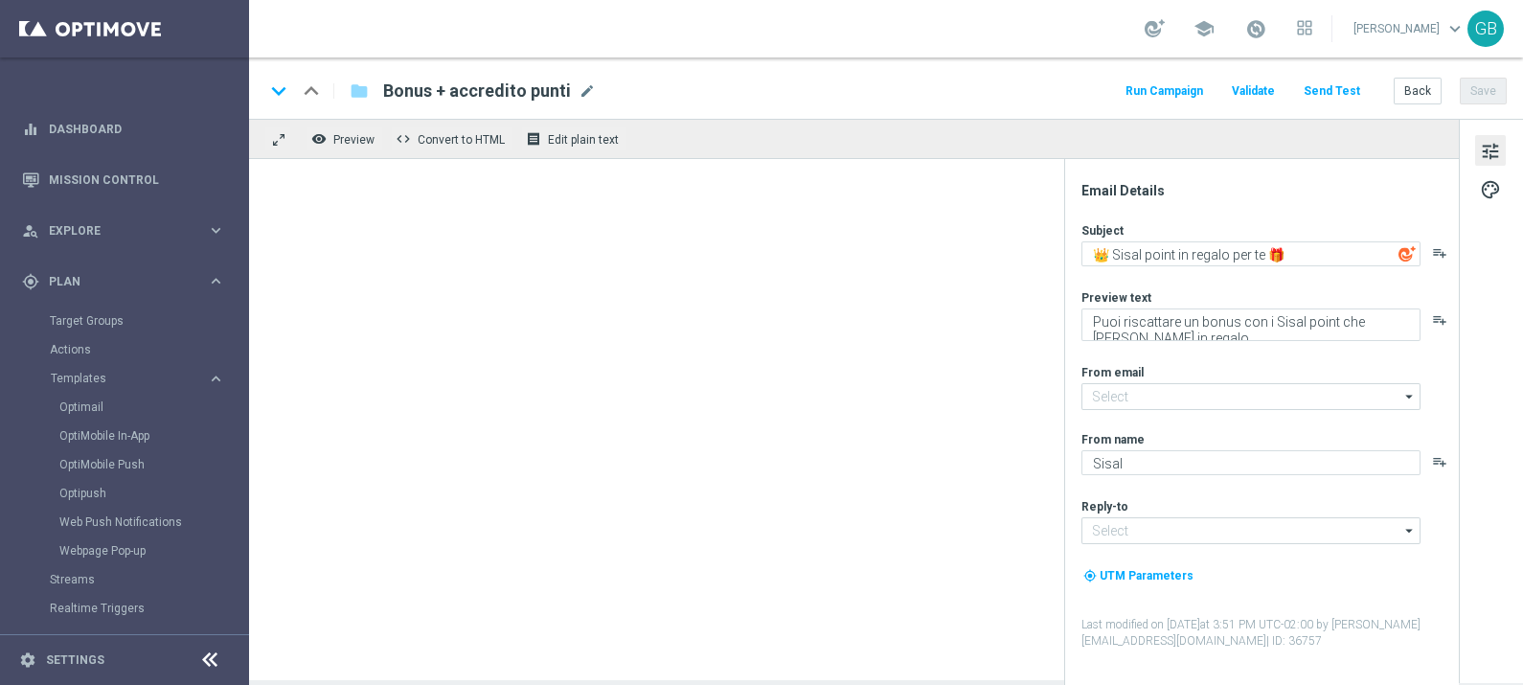
type input "[EMAIL_ADDRESS][DOMAIN_NAME]"
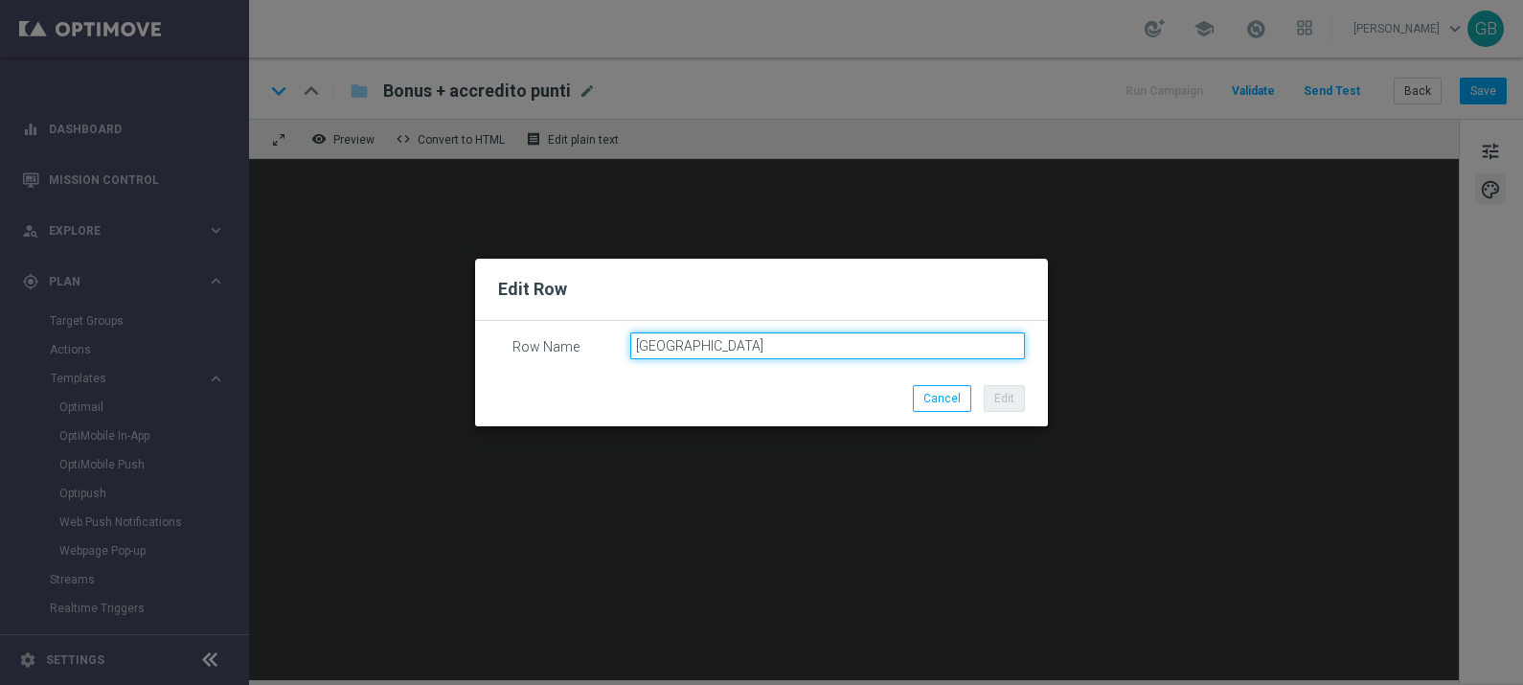
click at [748, 348] on input "[GEOGRAPHIC_DATA]" at bounding box center [828, 345] width 396 height 27
type input "SANTA VILLAGE test"
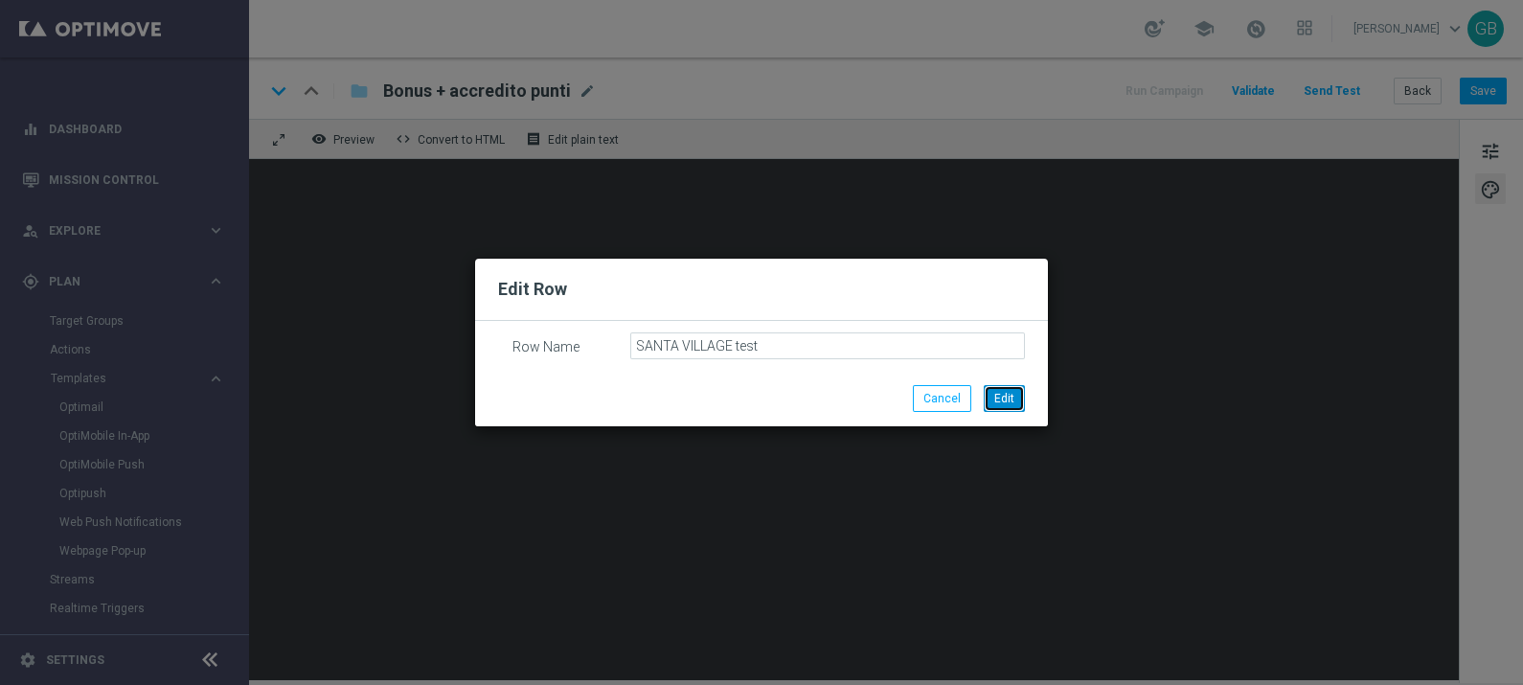
click at [1009, 399] on button "Edit" at bounding box center [1004, 398] width 41 height 27
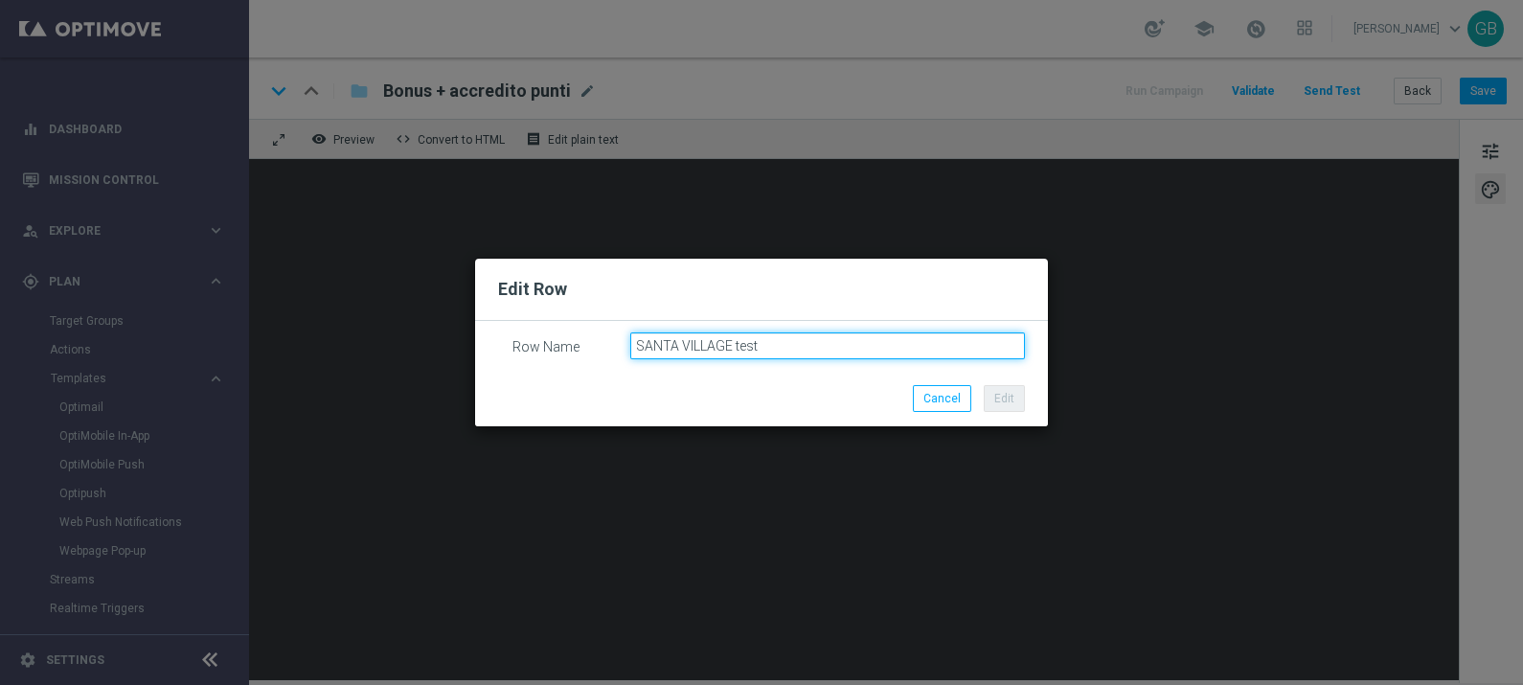
click at [766, 340] on input "SANTA VILLAGE test" at bounding box center [828, 345] width 396 height 27
type input "[GEOGRAPHIC_DATA]"
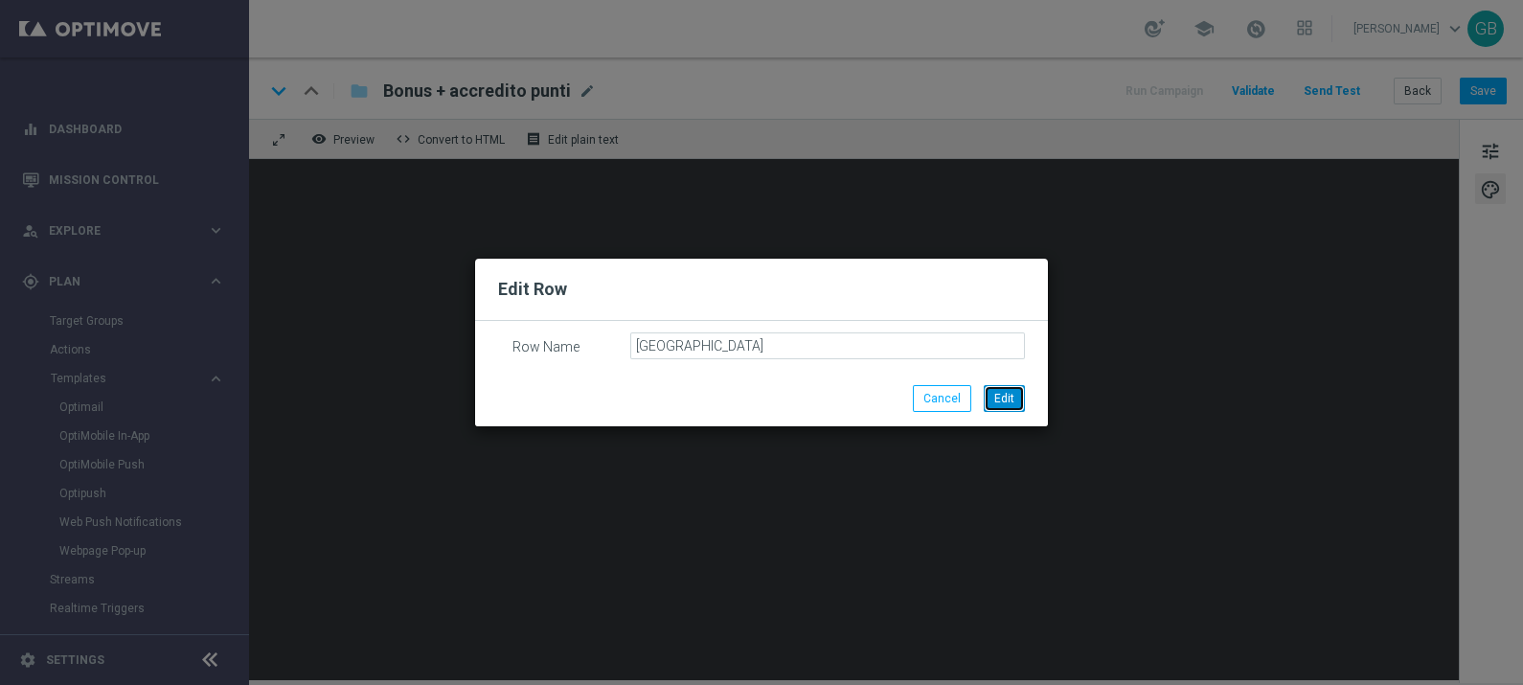
click at [1006, 397] on button "Edit" at bounding box center [1004, 398] width 41 height 27
